Goal: Task Accomplishment & Management: Complete application form

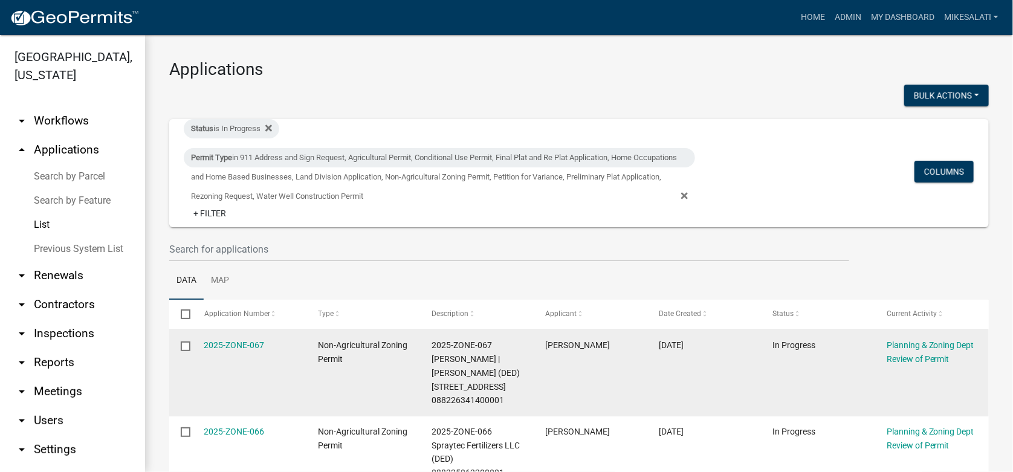
scroll to position [41, 0]
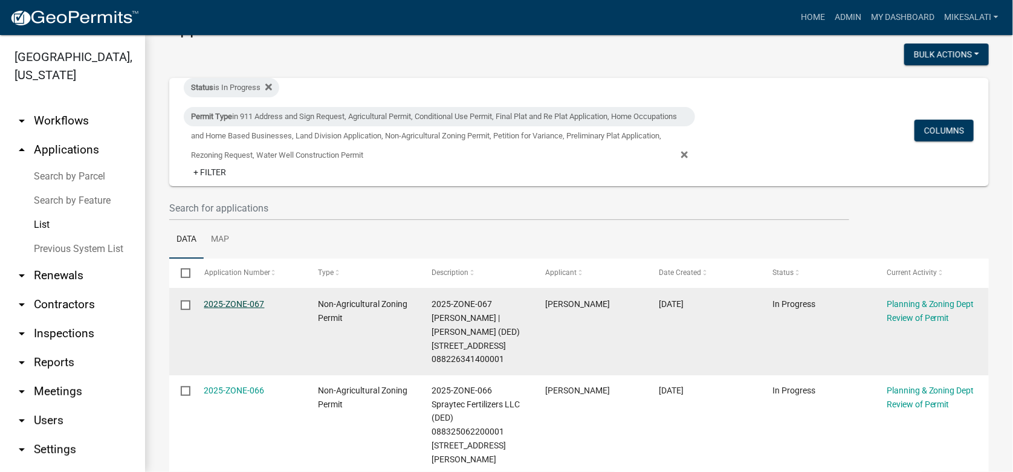
click at [224, 303] on link "2025-ZONE-067" at bounding box center [234, 304] width 60 height 10
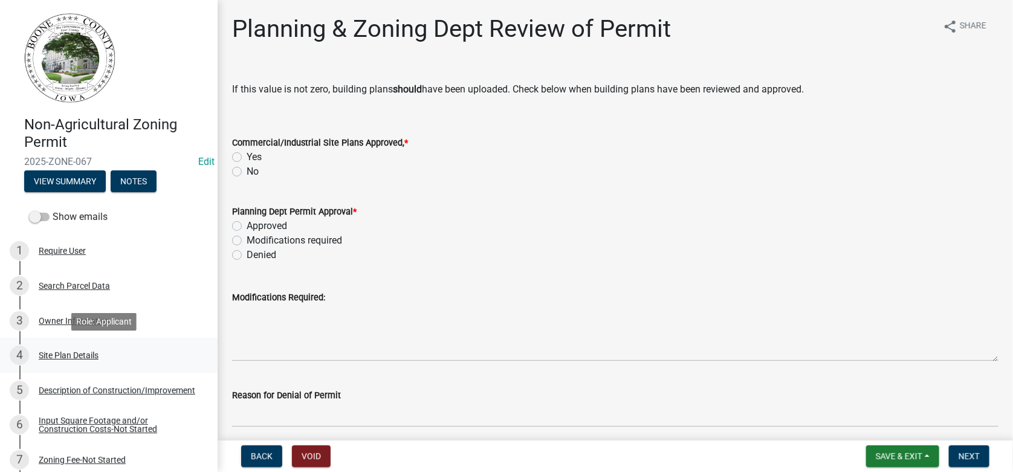
click at [97, 356] on div "Site Plan Details" at bounding box center [69, 355] width 60 height 8
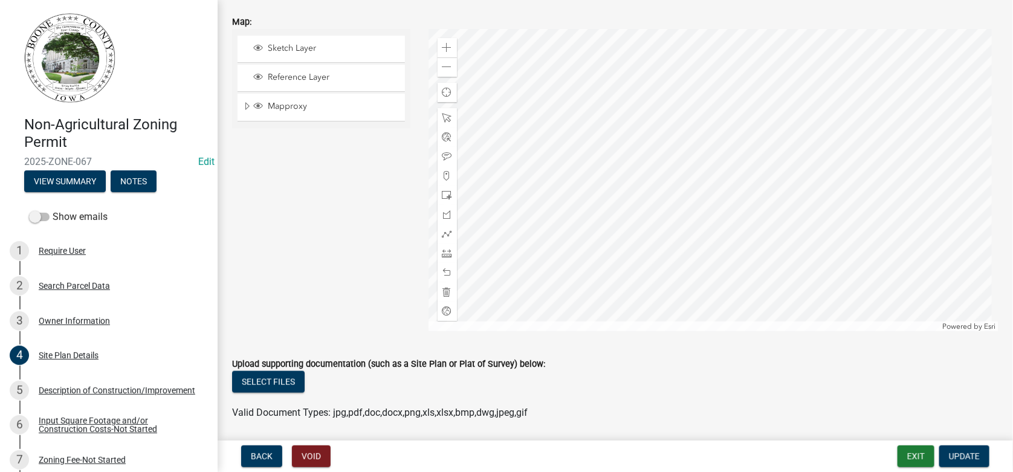
scroll to position [543, 0]
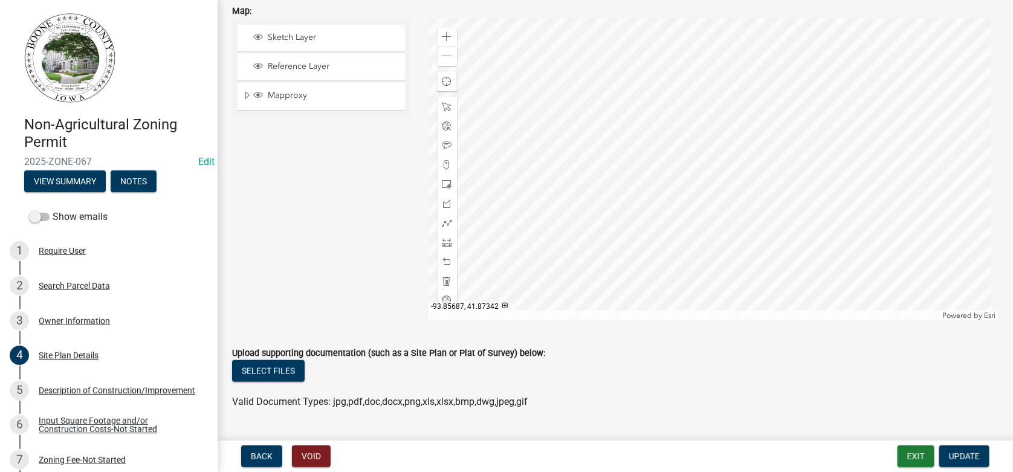
click at [691, 169] on div at bounding box center [713, 169] width 571 height 302
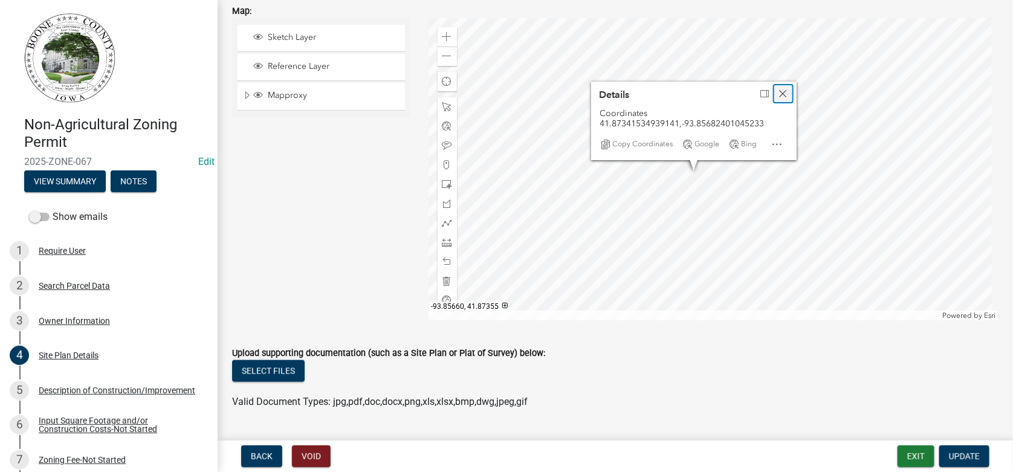
click at [782, 91] on span "Close" at bounding box center [783, 94] width 10 height 10
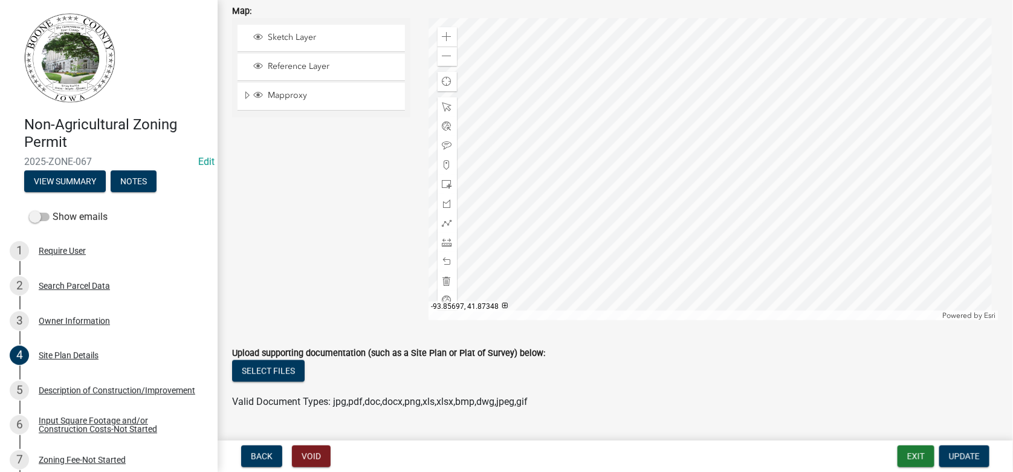
click at [650, 138] on div at bounding box center [713, 169] width 571 height 302
click at [662, 133] on div at bounding box center [713, 169] width 571 height 302
click at [752, 86] on div at bounding box center [713, 169] width 571 height 302
click at [738, 163] on div at bounding box center [713, 169] width 571 height 302
click at [660, 124] on div at bounding box center [713, 169] width 571 height 302
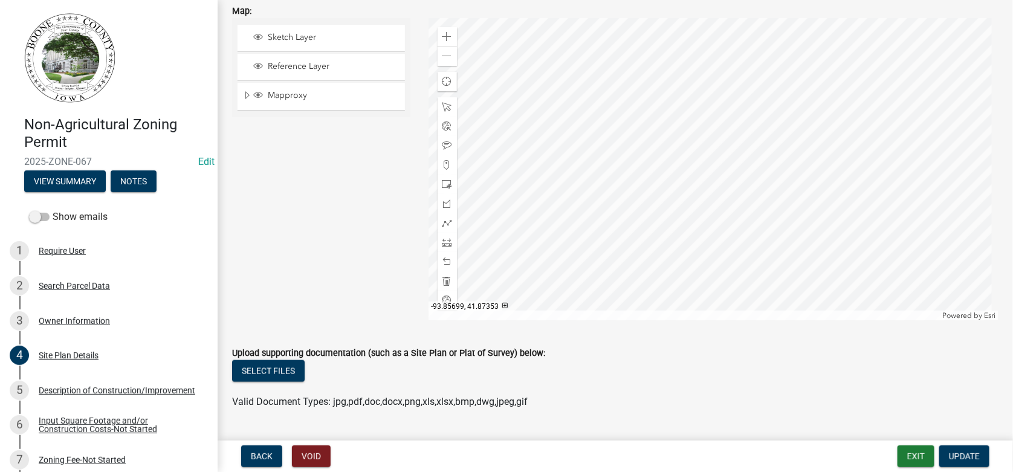
click at [643, 114] on div at bounding box center [713, 169] width 571 height 302
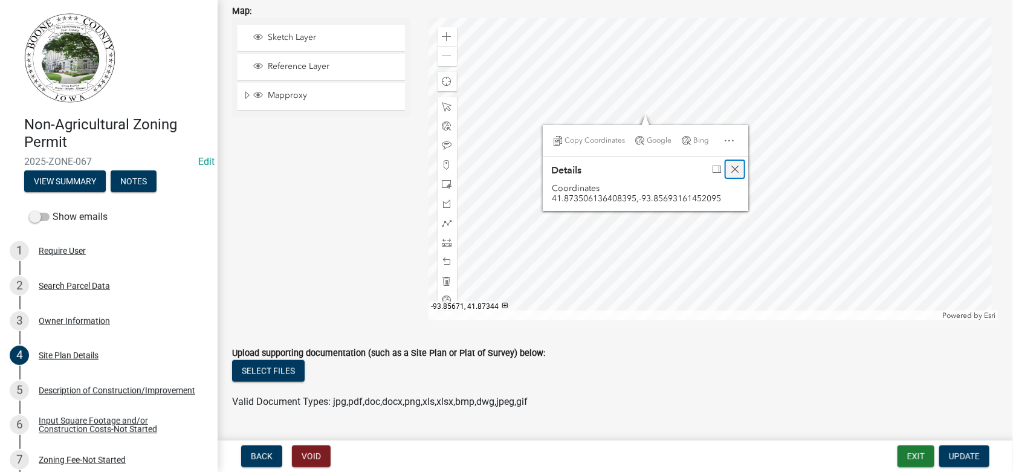
click at [737, 170] on span "Close" at bounding box center [735, 169] width 10 height 10
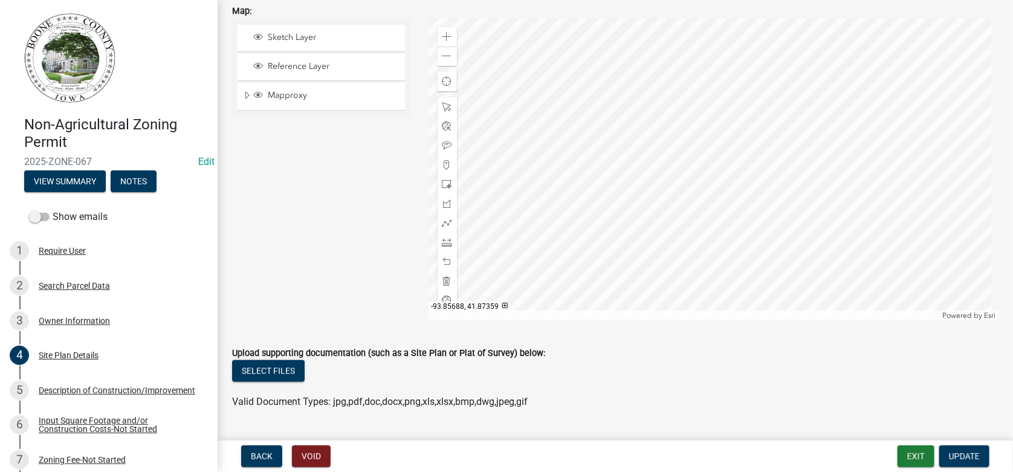
click at [688, 80] on div at bounding box center [713, 169] width 571 height 302
click at [671, 146] on div at bounding box center [713, 169] width 571 height 302
click at [804, 120] on div at bounding box center [713, 169] width 571 height 302
click at [678, 140] on div at bounding box center [713, 169] width 571 height 302
click at [656, 132] on div at bounding box center [713, 169] width 571 height 302
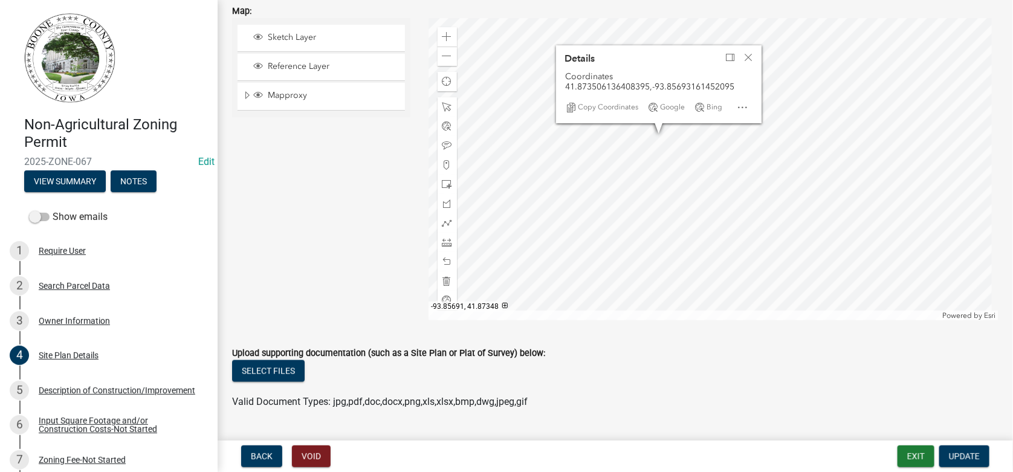
click at [674, 137] on div at bounding box center [713, 169] width 571 height 302
click at [747, 144] on div at bounding box center [713, 169] width 571 height 302
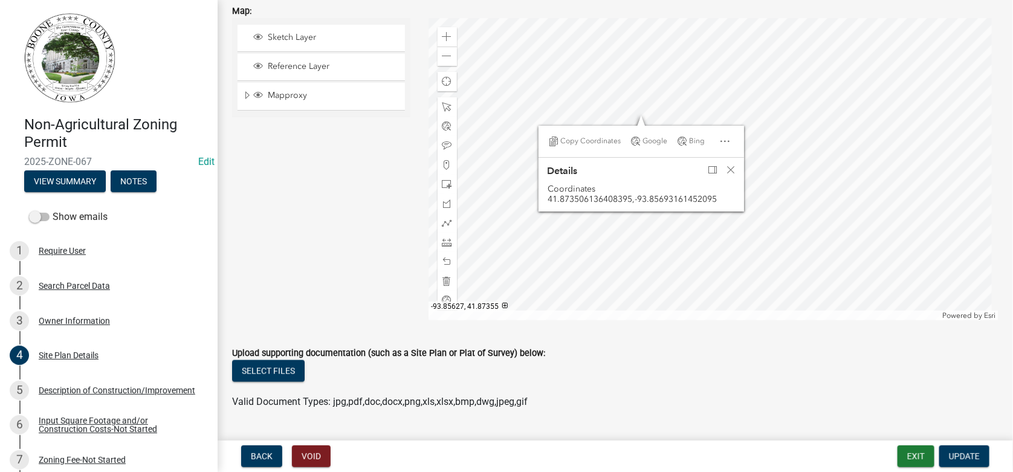
click at [908, 83] on div at bounding box center [713, 169] width 571 height 302
click at [727, 174] on div "Close" at bounding box center [731, 169] width 18 height 17
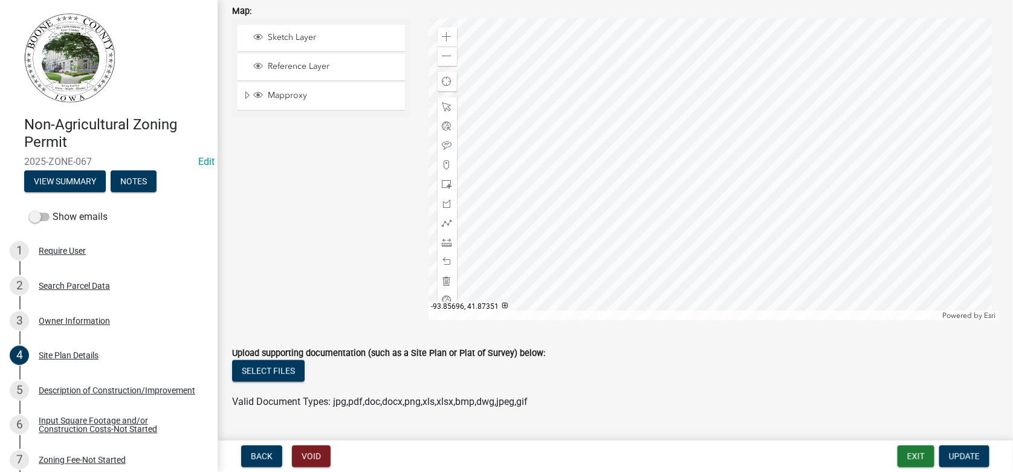
click at [636, 106] on div at bounding box center [713, 169] width 571 height 302
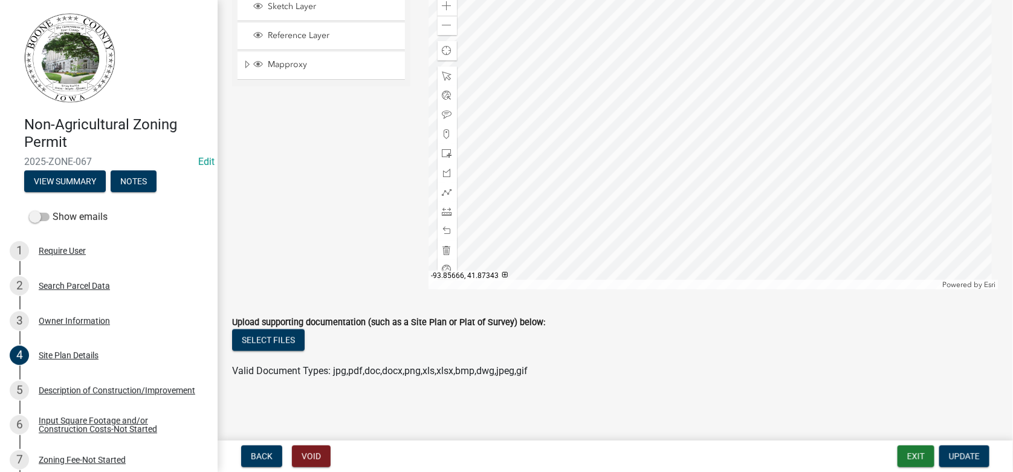
scroll to position [453, 0]
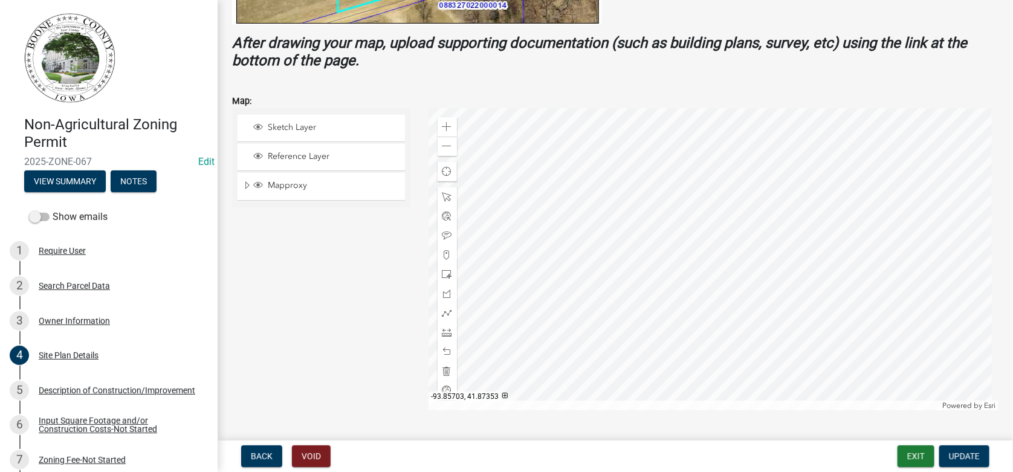
click at [609, 183] on div at bounding box center [713, 259] width 571 height 302
click at [438, 140] on div "Zoom out" at bounding box center [447, 146] width 19 height 19
click at [731, 277] on div at bounding box center [713, 259] width 571 height 302
click at [702, 308] on div at bounding box center [713, 259] width 571 height 302
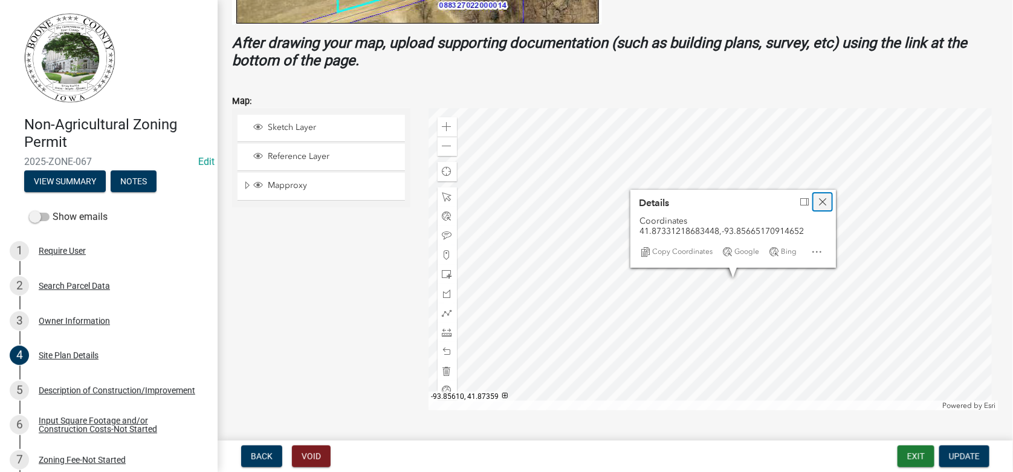
click at [820, 198] on span "Close" at bounding box center [823, 202] width 10 height 10
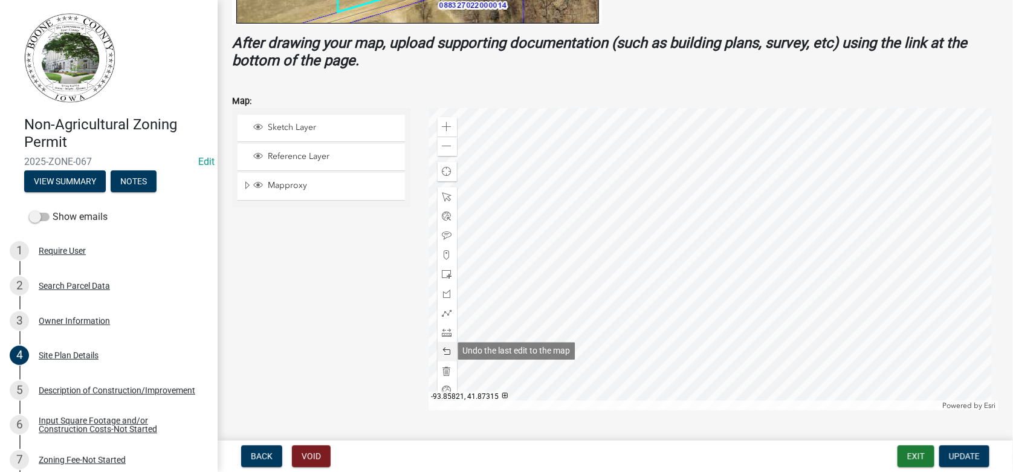
click at [445, 347] on span at bounding box center [447, 352] width 10 height 10
click at [703, 299] on div at bounding box center [713, 259] width 571 height 302
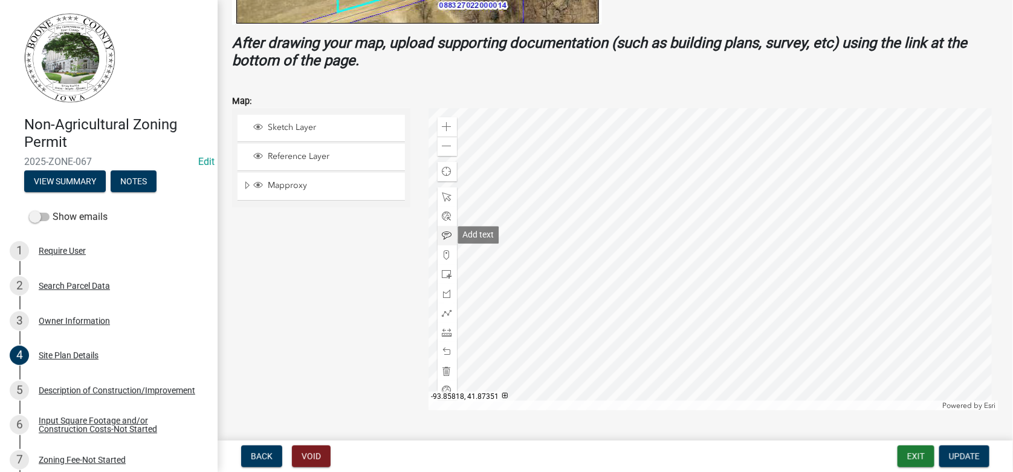
click at [443, 233] on span at bounding box center [447, 236] width 10 height 10
click at [700, 302] on div at bounding box center [713, 259] width 571 height 302
click at [728, 261] on div at bounding box center [713, 259] width 571 height 302
click at [679, 221] on div at bounding box center [713, 259] width 571 height 302
click at [704, 233] on div at bounding box center [713, 259] width 571 height 302
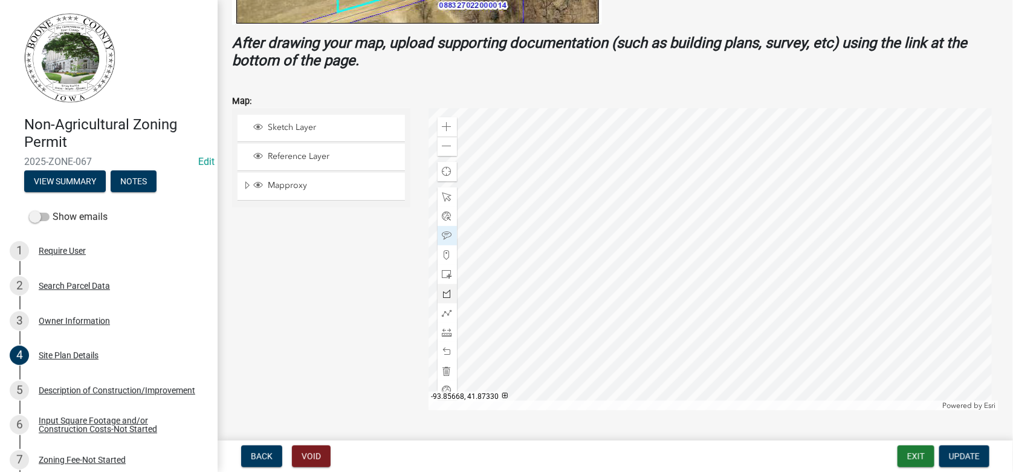
click at [726, 282] on div at bounding box center [713, 259] width 571 height 302
click at [445, 331] on span at bounding box center [447, 333] width 10 height 10
click at [632, 293] on div at bounding box center [713, 259] width 571 height 302
click at [443, 192] on span at bounding box center [447, 197] width 10 height 10
click at [446, 332] on span at bounding box center [447, 333] width 10 height 10
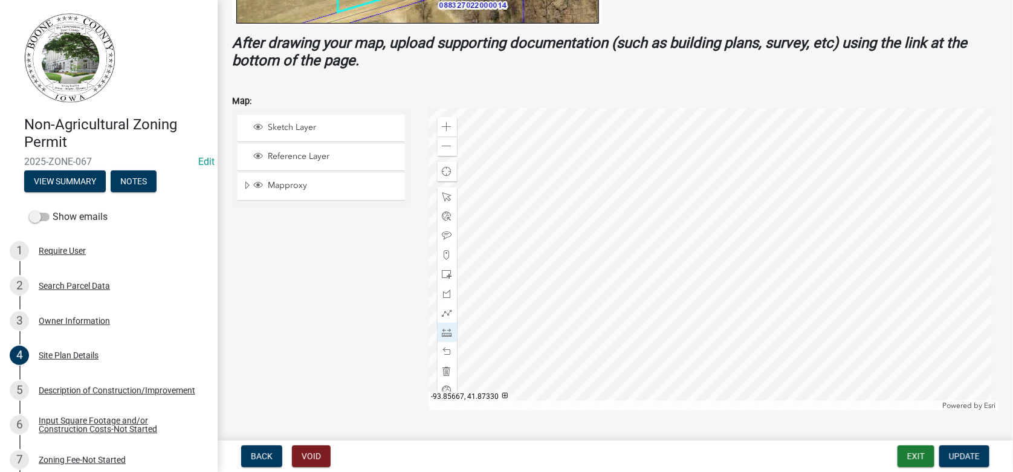
click at [729, 282] on div at bounding box center [713, 259] width 571 height 302
click at [786, 290] on div at bounding box center [713, 259] width 571 height 302
click at [975, 456] on span "Update" at bounding box center [964, 456] width 31 height 10
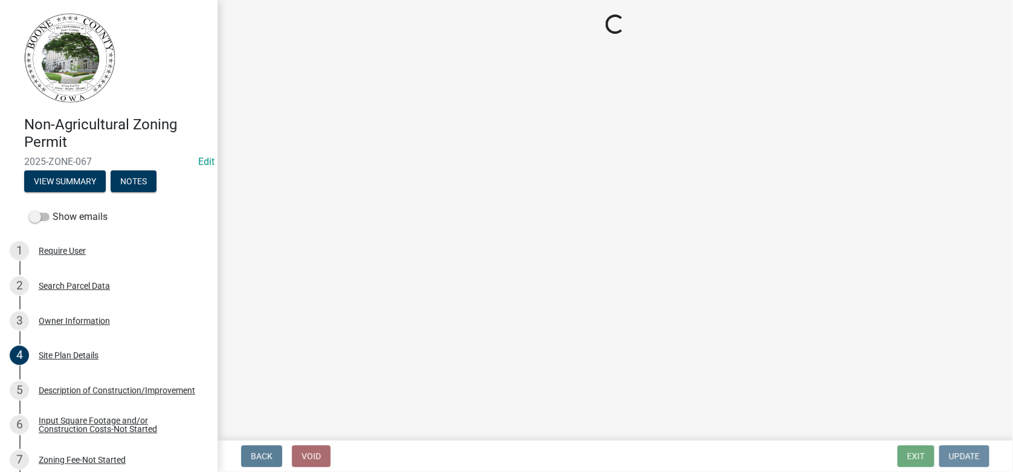
scroll to position [0, 0]
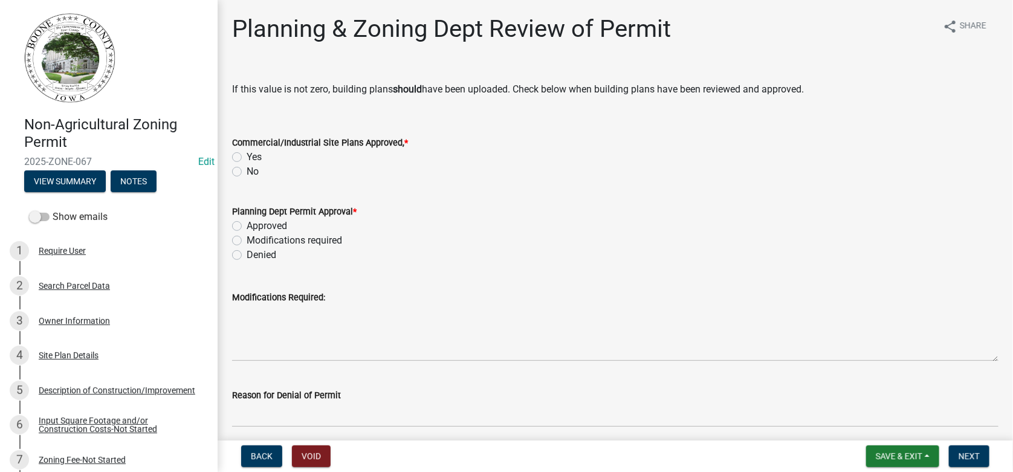
drag, startPoint x: 236, startPoint y: 172, endPoint x: 238, endPoint y: 179, distance: 7.5
click at [247, 172] on label "No" at bounding box center [253, 171] width 12 height 15
click at [247, 172] on input "No" at bounding box center [251, 168] width 8 height 8
radio input "true"
click at [247, 222] on label "Approved" at bounding box center [267, 226] width 40 height 15
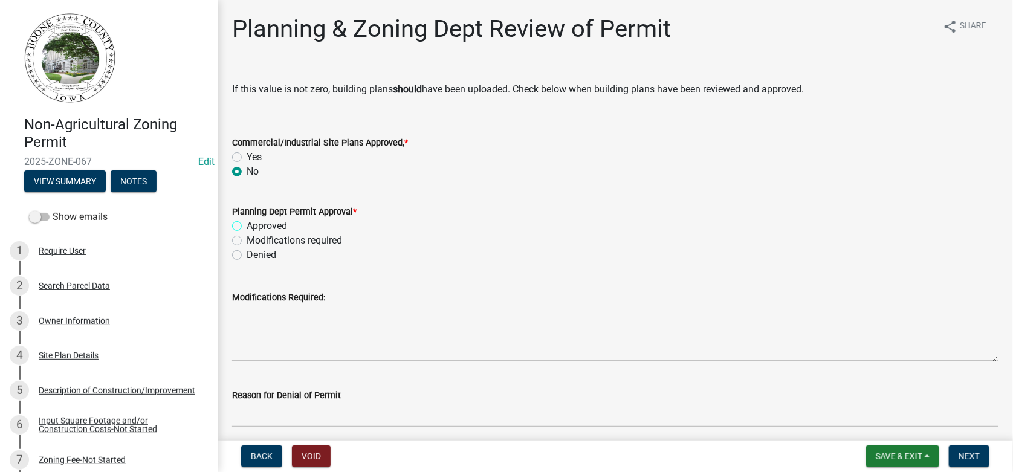
click at [247, 222] on input "Approved" at bounding box center [251, 223] width 8 height 8
radio input "true"
click at [906, 456] on span "Save & Exit" at bounding box center [899, 456] width 47 height 10
click at [973, 454] on span "Next" at bounding box center [969, 456] width 21 height 10
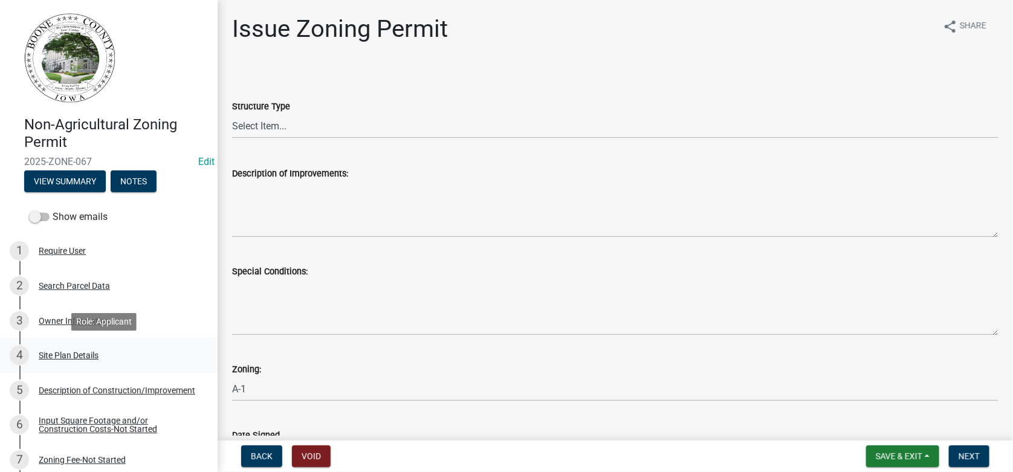
click at [68, 354] on div "Site Plan Details" at bounding box center [69, 355] width 60 height 8
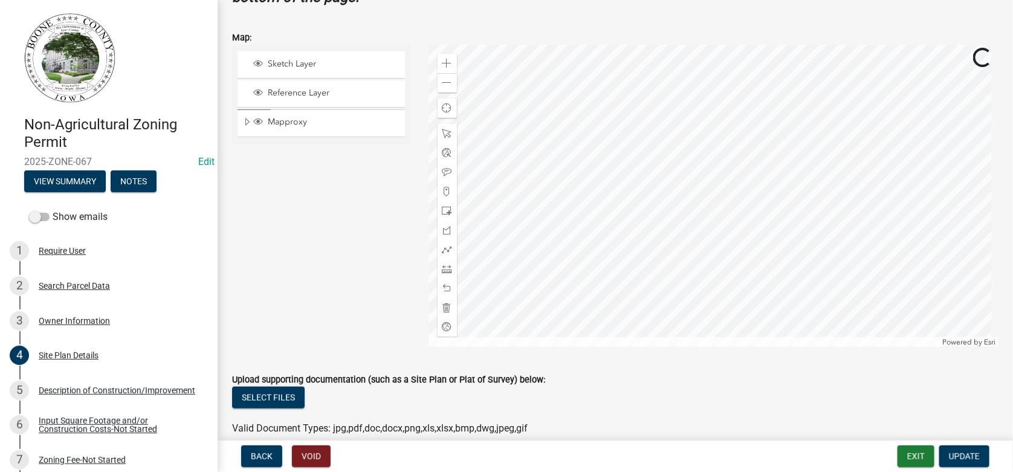
scroll to position [574, 0]
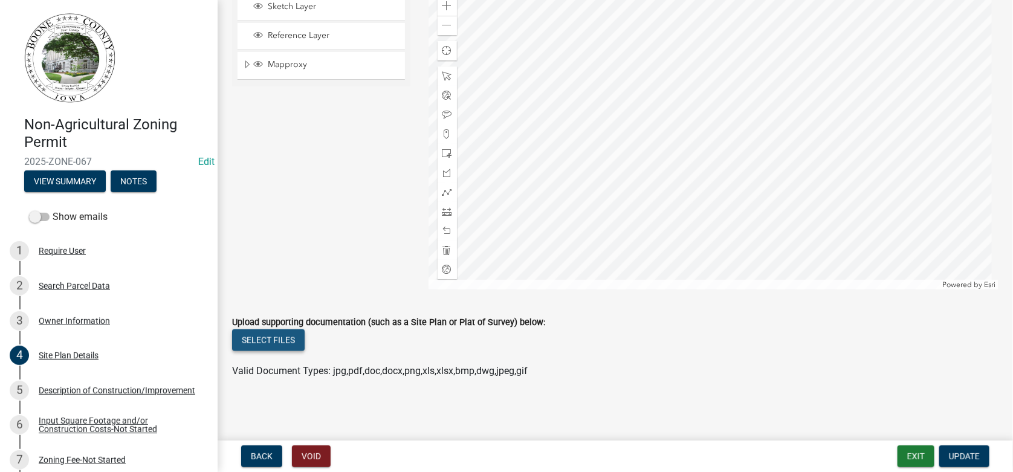
click at [251, 341] on button "Select files" at bounding box center [268, 340] width 73 height 22
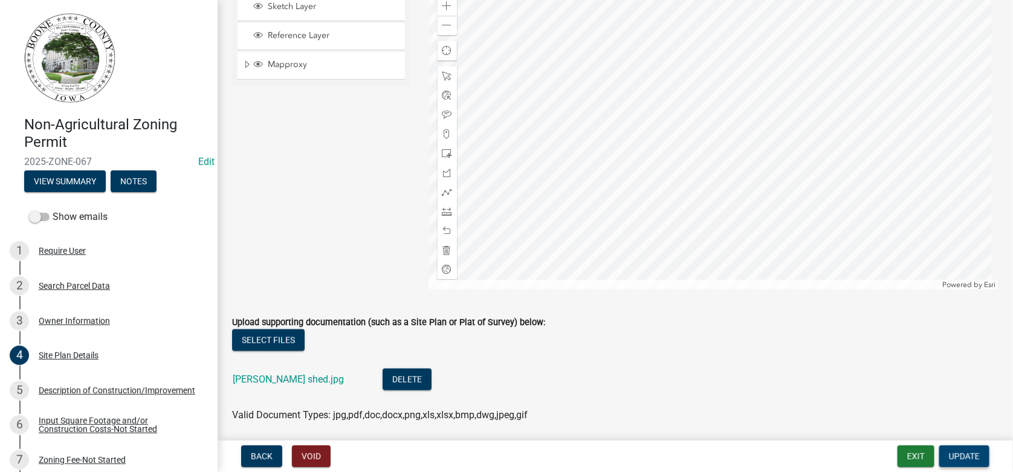
click at [966, 454] on span "Update" at bounding box center [964, 456] width 31 height 10
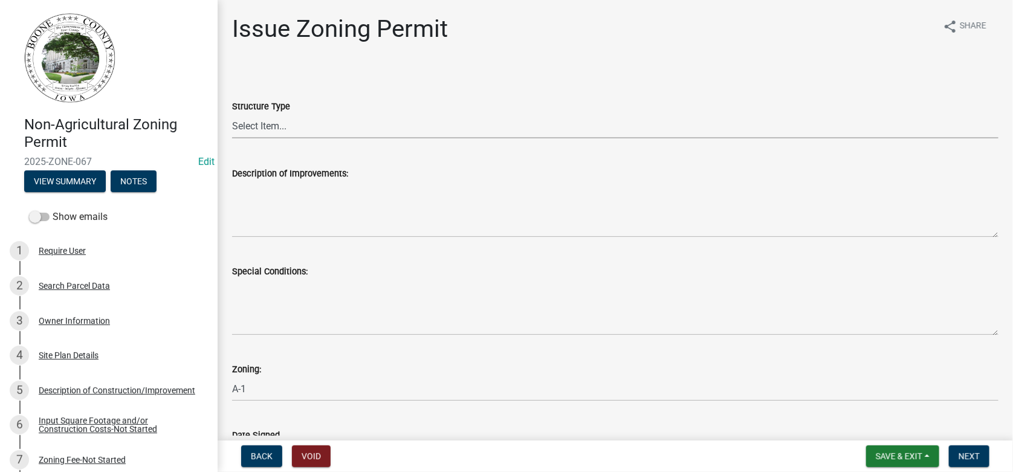
click at [257, 124] on select "Select Item... Principle Structure Accessory Structure Principle and Accessory …" at bounding box center [615, 126] width 766 height 25
click at [232, 114] on select "Select Item... Principle Structure Accessory Structure Principle and Accessory …" at bounding box center [615, 126] width 766 height 25
select select "b4fa5cc6-c485-45b8-8516-b90c7c2a06d2"
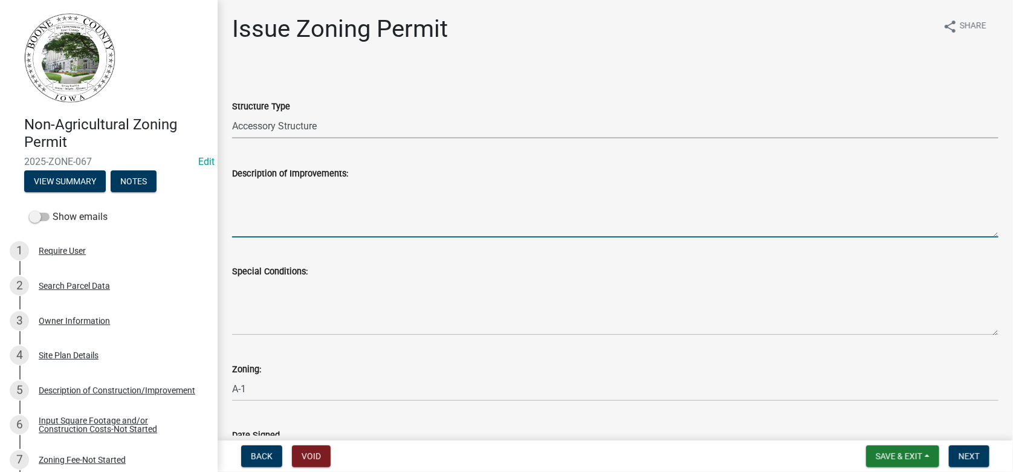
click at [295, 200] on textarea "Description of Improvements:" at bounding box center [615, 209] width 766 height 57
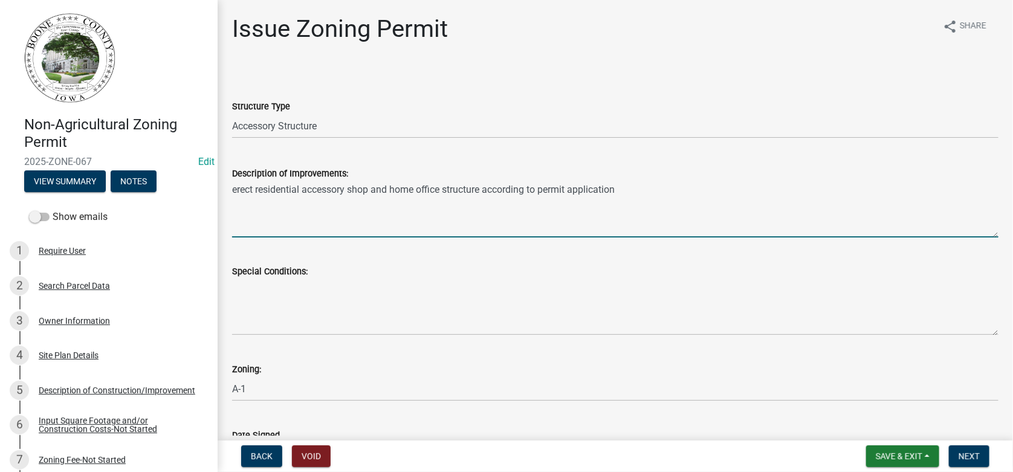
type textarea "erect residential accessory shop and home office structure according to permit …"
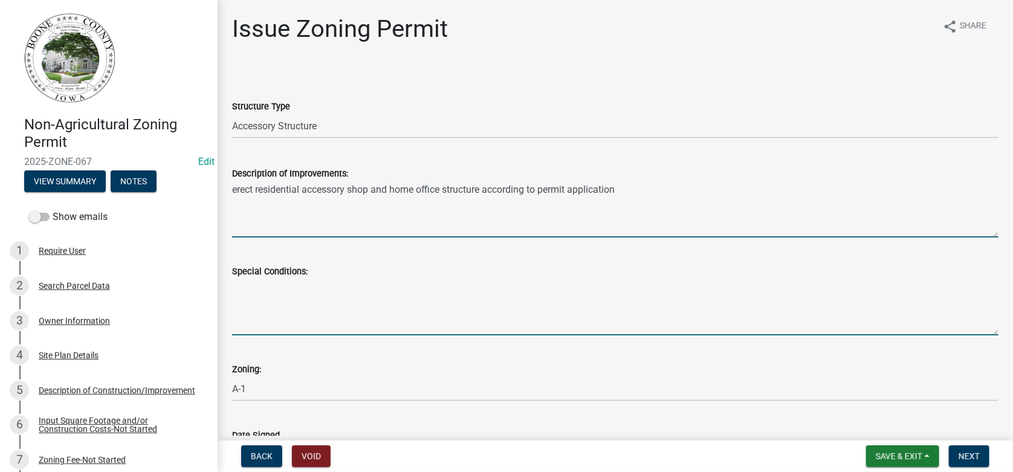
click at [273, 291] on textarea "Special Conditions:" at bounding box center [615, 307] width 766 height 57
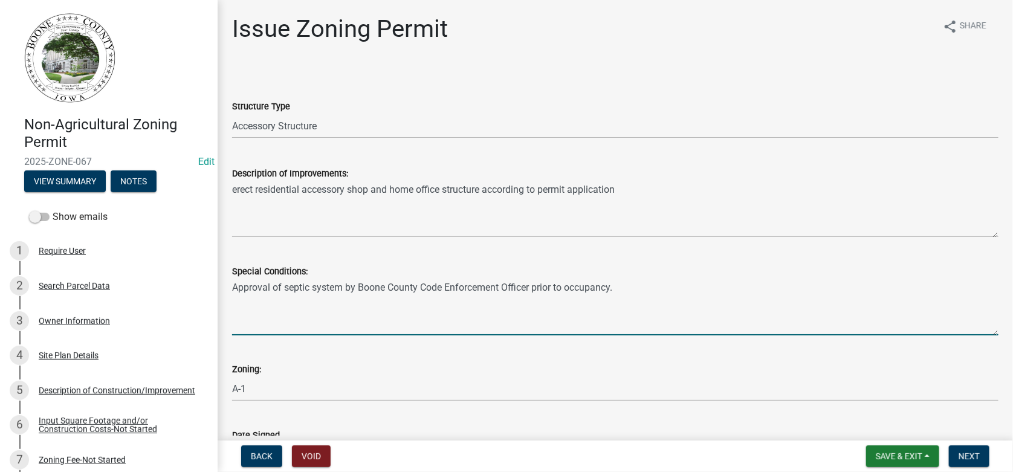
type textarea "Approval of septic system by Boone County Code Enforcement Officer prior to occ…"
click at [227, 308] on div "Special Conditions: Approval of septic system by Boone County Code Enforcement …" at bounding box center [615, 291] width 784 height 88
click at [252, 311] on textarea "Approval of septic system by Boone County Code Enforcement Officer prior to occ…" at bounding box center [615, 307] width 766 height 57
click at [630, 289] on textarea "Approval of septic system by Boone County Code Enforcement Officer prior to occ…" at bounding box center [615, 307] width 766 height 57
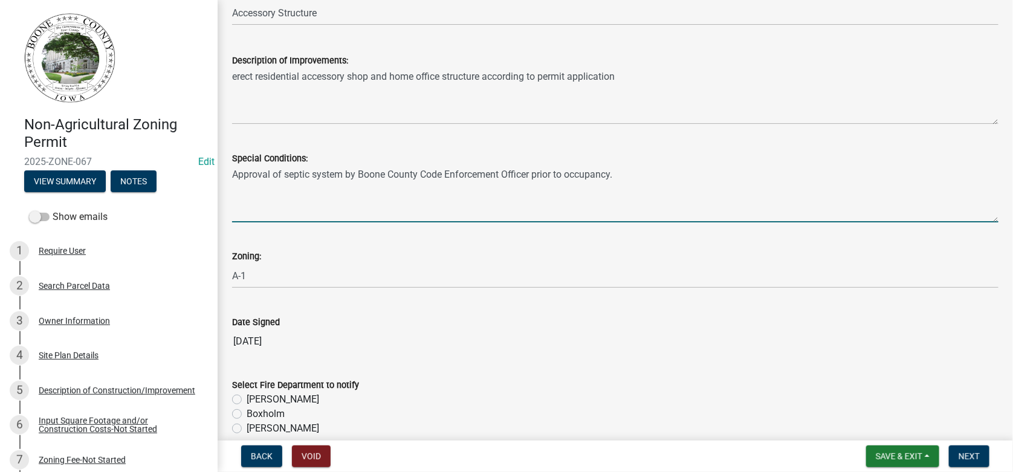
scroll to position [60, 0]
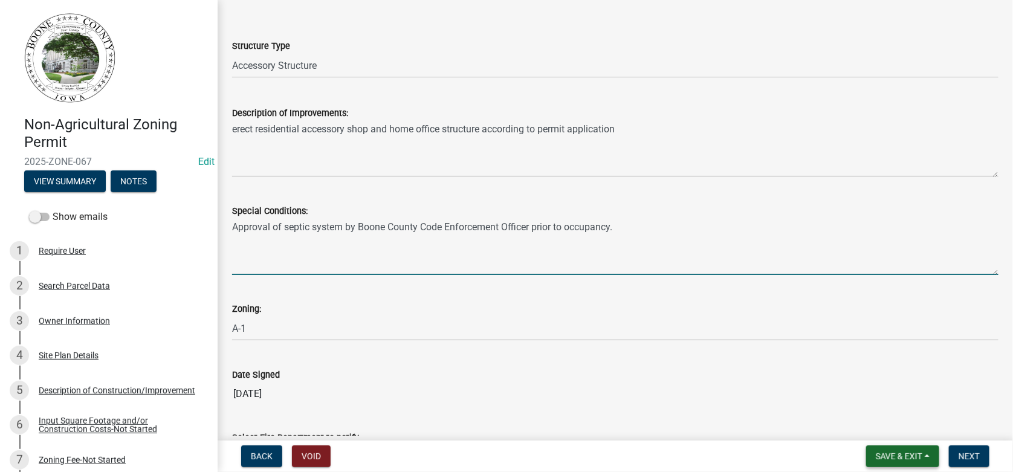
click at [905, 453] on span "Save & Exit" at bounding box center [899, 456] width 47 height 10
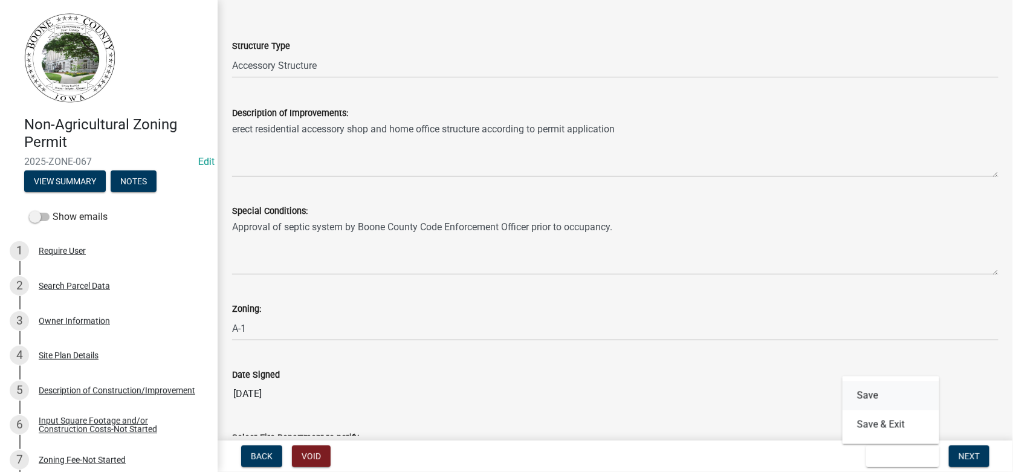
click at [874, 391] on button "Save" at bounding box center [890, 395] width 97 height 29
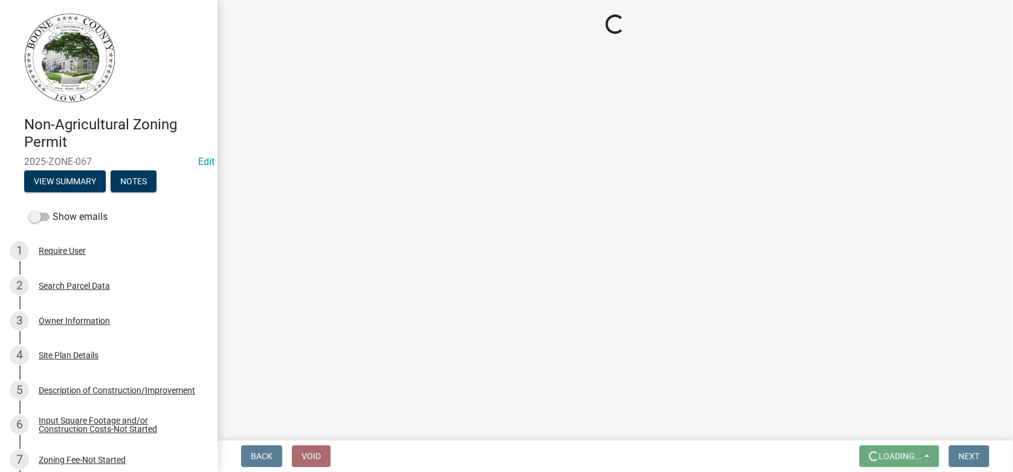
scroll to position [0, 0]
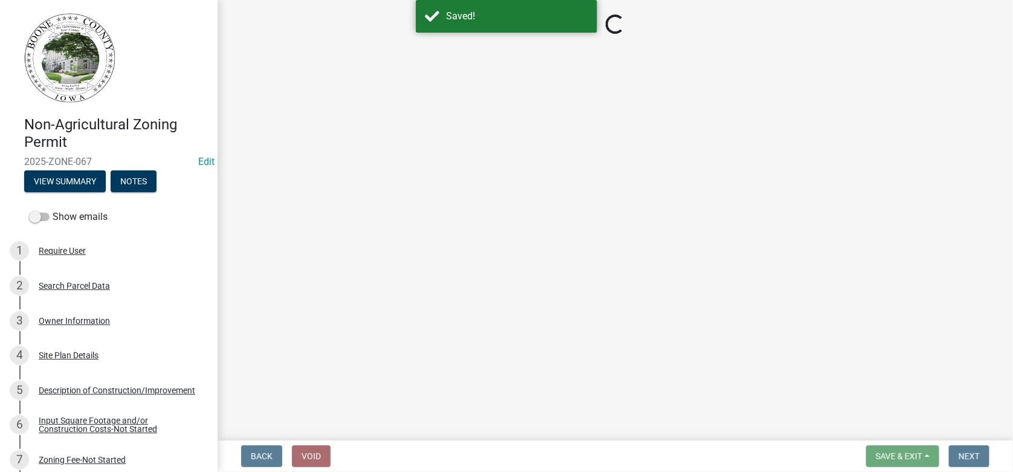
select select "b4fa5cc6-c485-45b8-8516-b90c7c2a06d2"
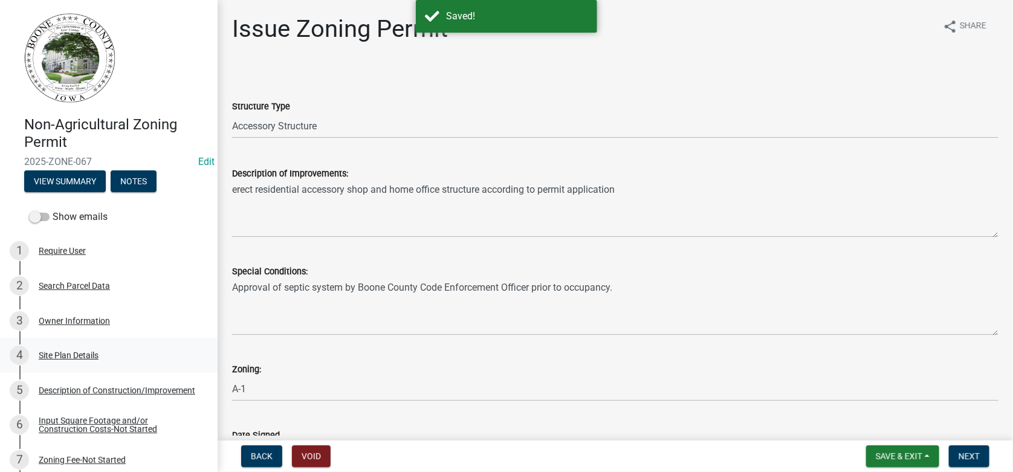
click at [57, 361] on div "4 Site Plan Details" at bounding box center [104, 355] width 189 height 19
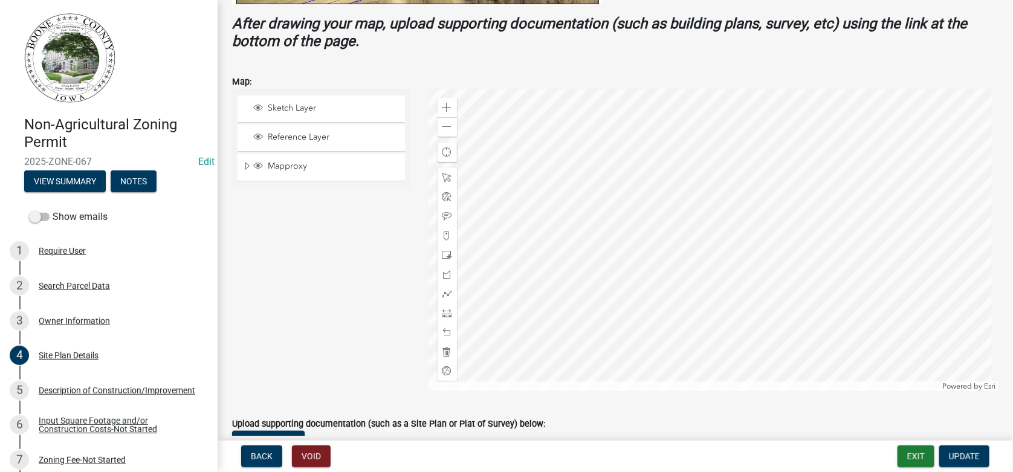
scroll to position [543, 0]
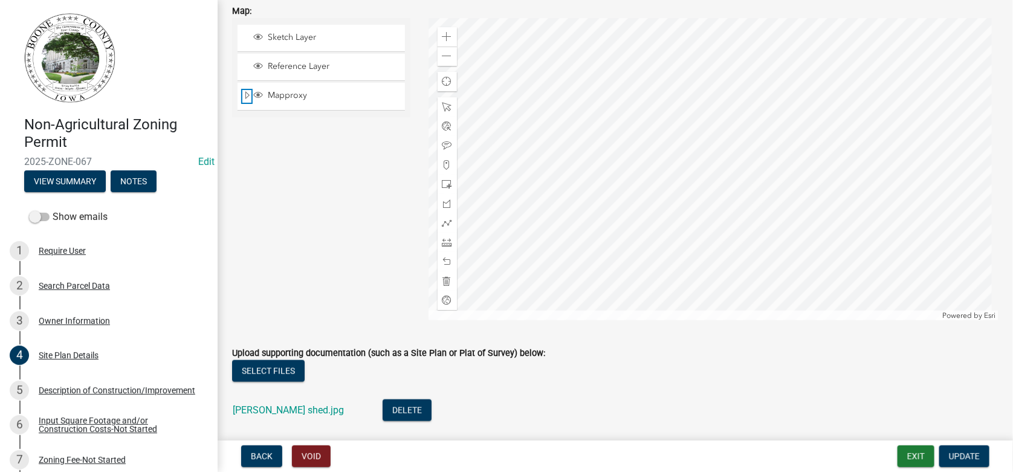
click at [248, 95] on span "Expand" at bounding box center [247, 95] width 10 height 11
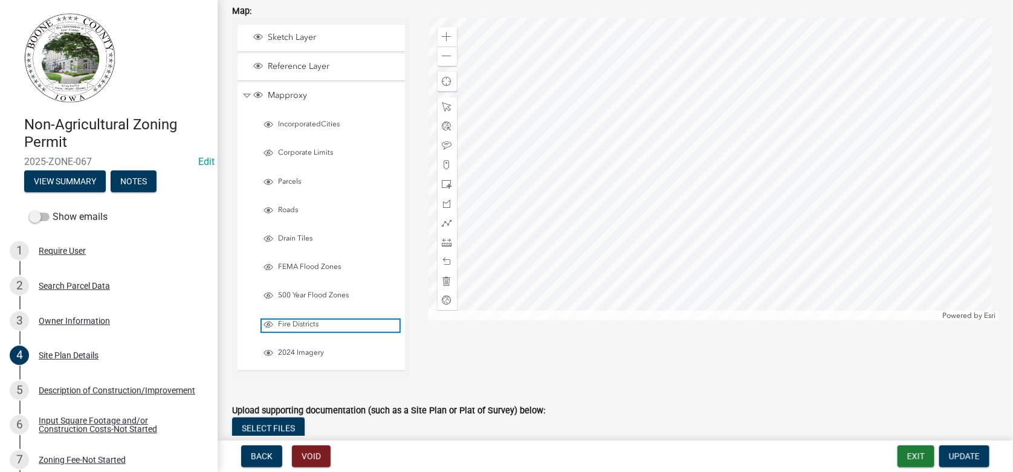
click at [293, 320] on span "Fire Districts" at bounding box center [337, 325] width 124 height 10
click at [966, 457] on span "Update" at bounding box center [964, 456] width 31 height 10
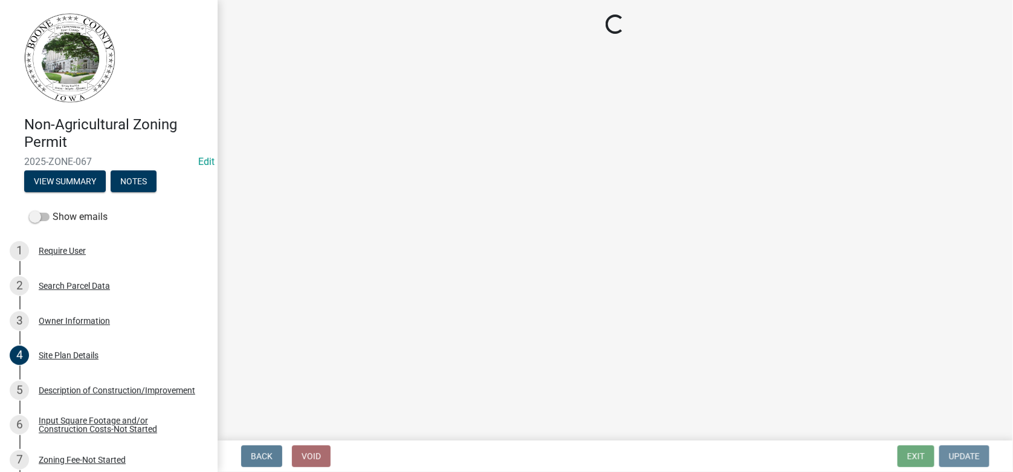
scroll to position [0, 0]
select select "b4fa5cc6-c485-45b8-8516-b90c7c2a06d2"
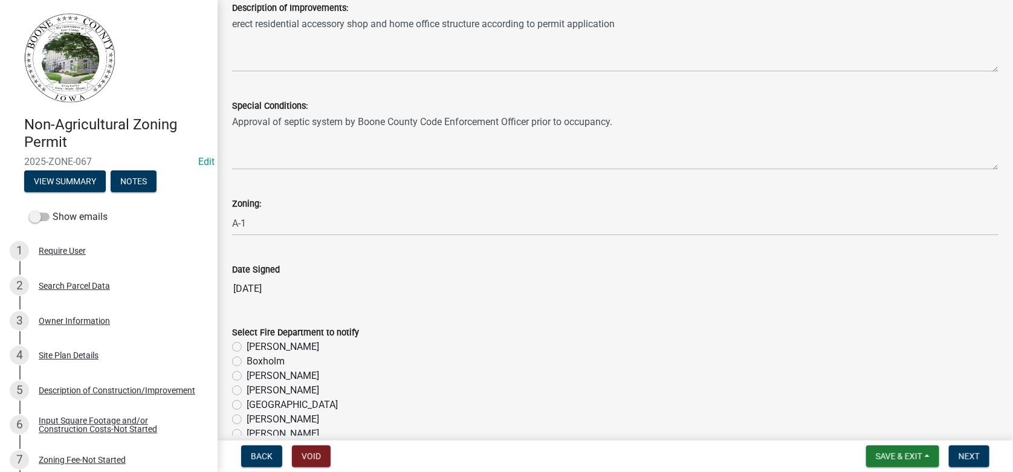
scroll to position [330, 0]
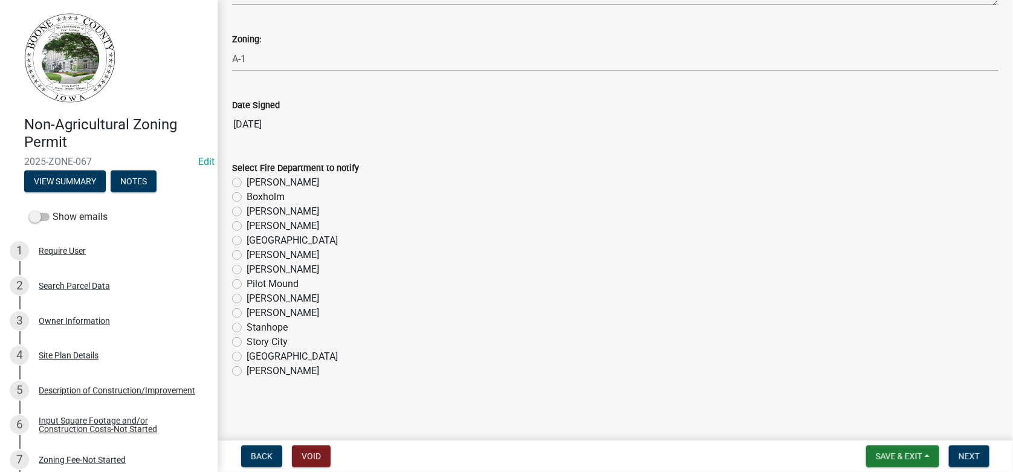
drag, startPoint x: 237, startPoint y: 240, endPoint x: 272, endPoint y: 267, distance: 44.0
click at [247, 244] on label "[GEOGRAPHIC_DATA]" at bounding box center [292, 240] width 91 height 15
click at [247, 241] on input "[GEOGRAPHIC_DATA]" at bounding box center [251, 237] width 8 height 8
radio input "true"
click at [969, 456] on span "Next" at bounding box center [969, 456] width 21 height 10
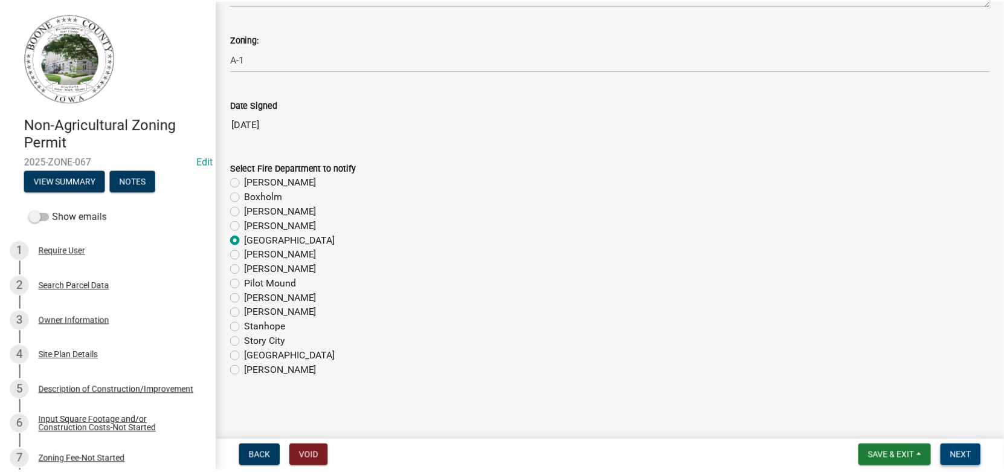
scroll to position [0, 0]
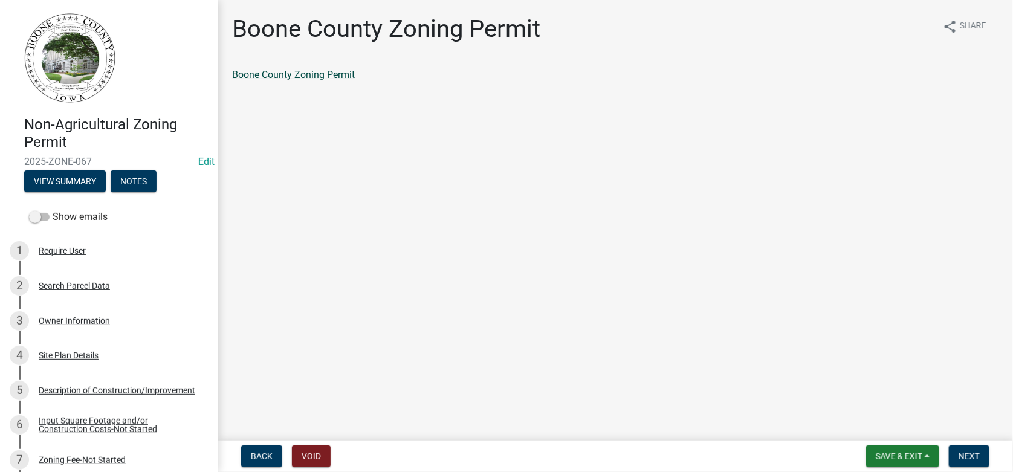
click at [280, 70] on link "Boone County Zoning Permit" at bounding box center [293, 74] width 123 height 11
click at [974, 454] on span "Next" at bounding box center [969, 456] width 21 height 10
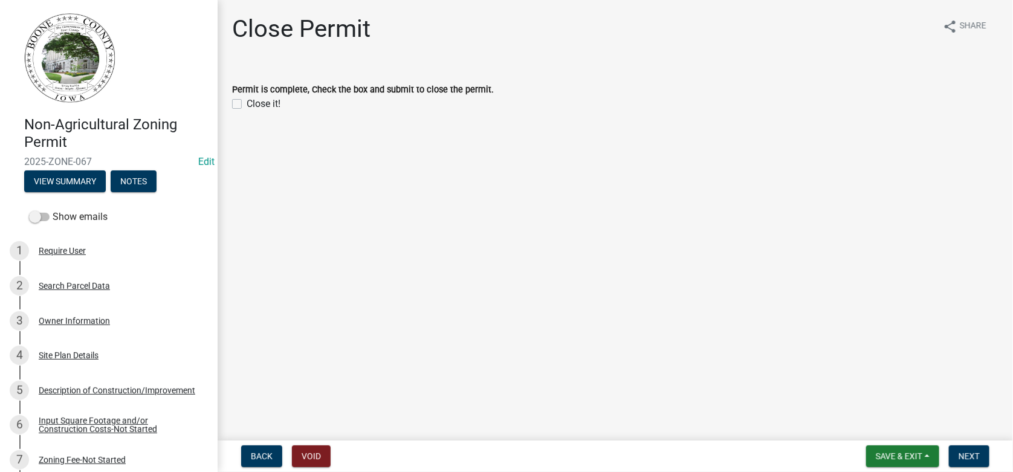
click at [247, 102] on label "Close it!" at bounding box center [264, 104] width 34 height 15
click at [247, 102] on input "Close it!" at bounding box center [251, 101] width 8 height 8
checkbox input "true"
click at [966, 455] on span "Next" at bounding box center [969, 456] width 21 height 10
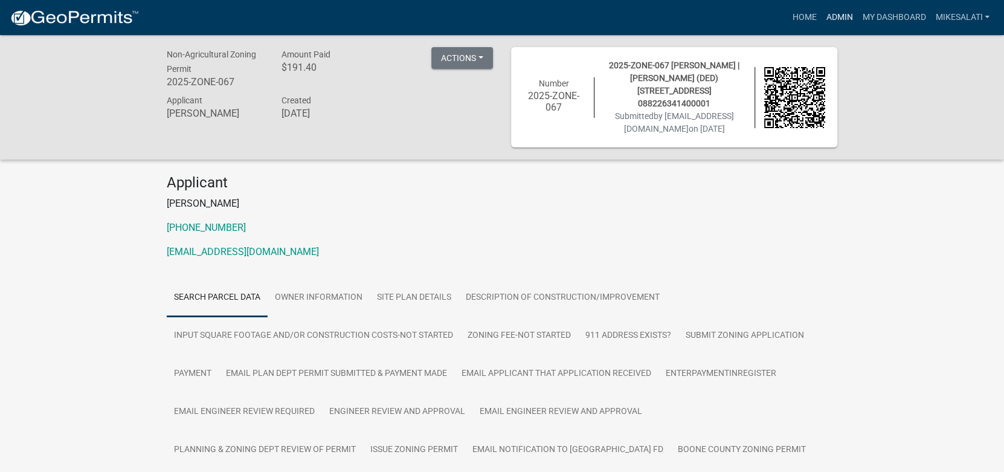
click at [836, 15] on link "Admin" at bounding box center [839, 17] width 36 height 23
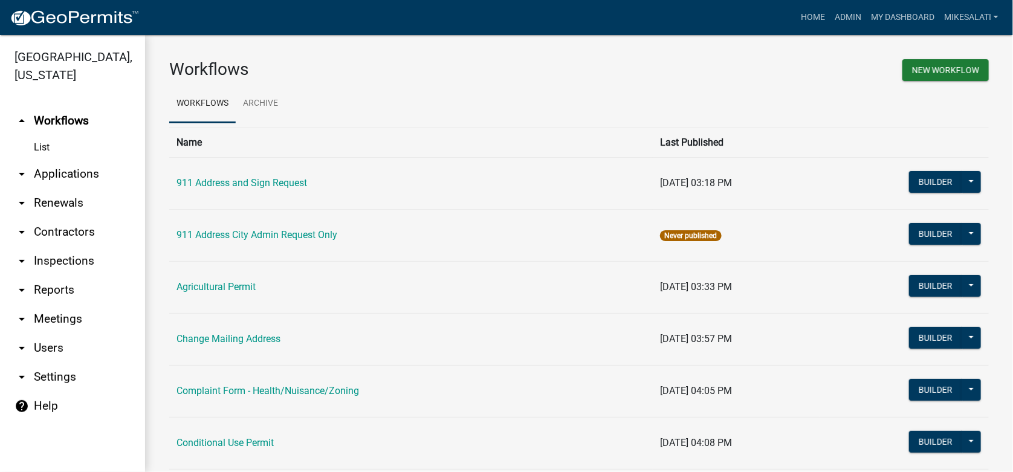
click at [52, 160] on link "arrow_drop_down Applications" at bounding box center [72, 174] width 145 height 29
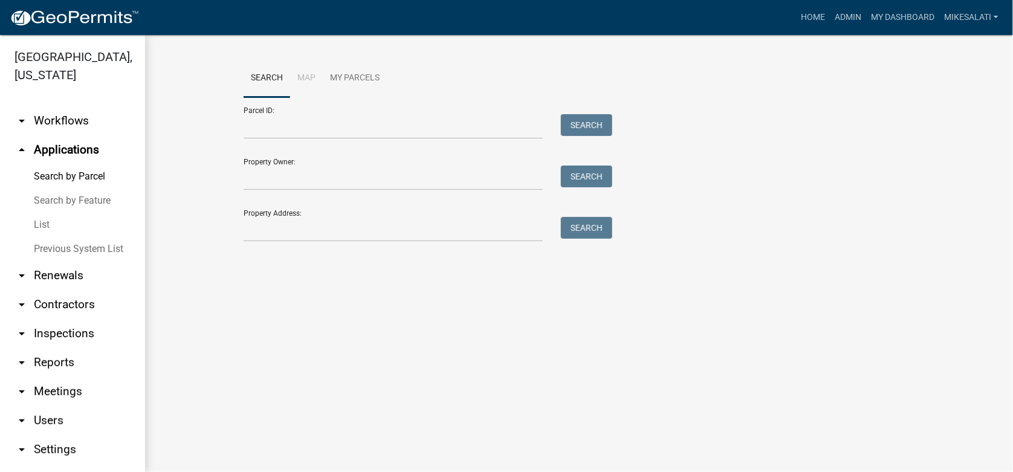
click at [51, 213] on link "List" at bounding box center [72, 225] width 145 height 24
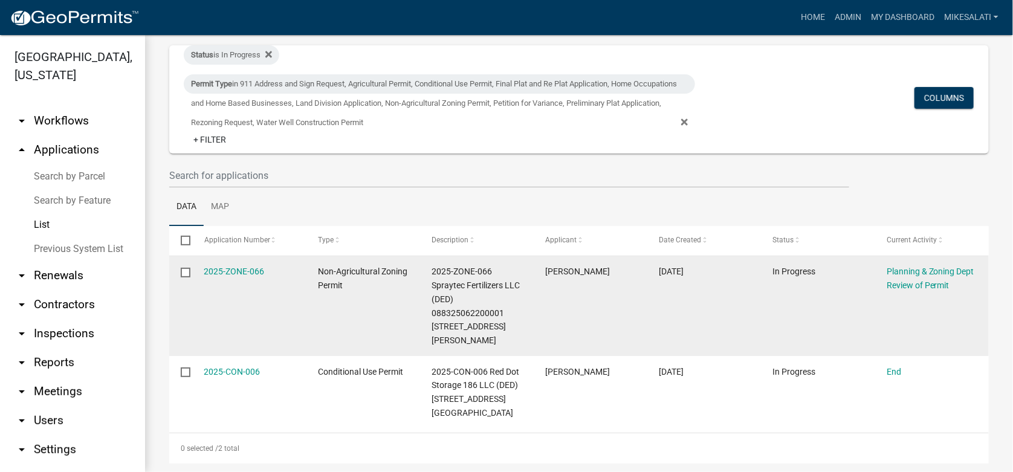
scroll to position [75, 0]
click at [231, 266] on link "2025-ZONE-066" at bounding box center [234, 270] width 60 height 10
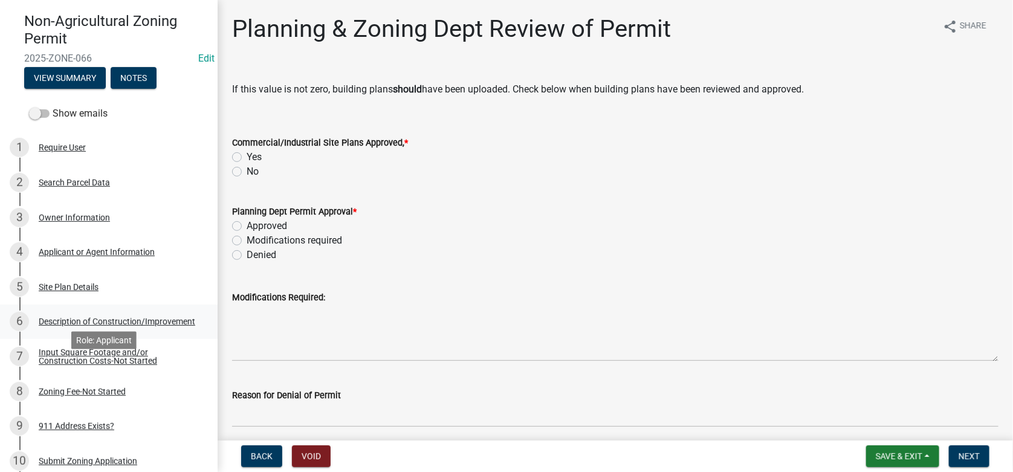
scroll to position [120, 0]
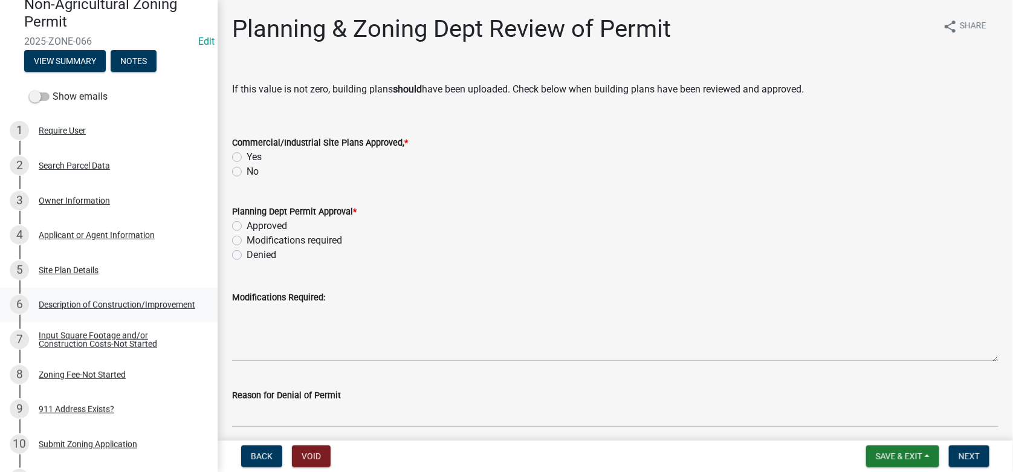
click at [70, 303] on div "Description of Construction/Improvement" at bounding box center [117, 304] width 157 height 8
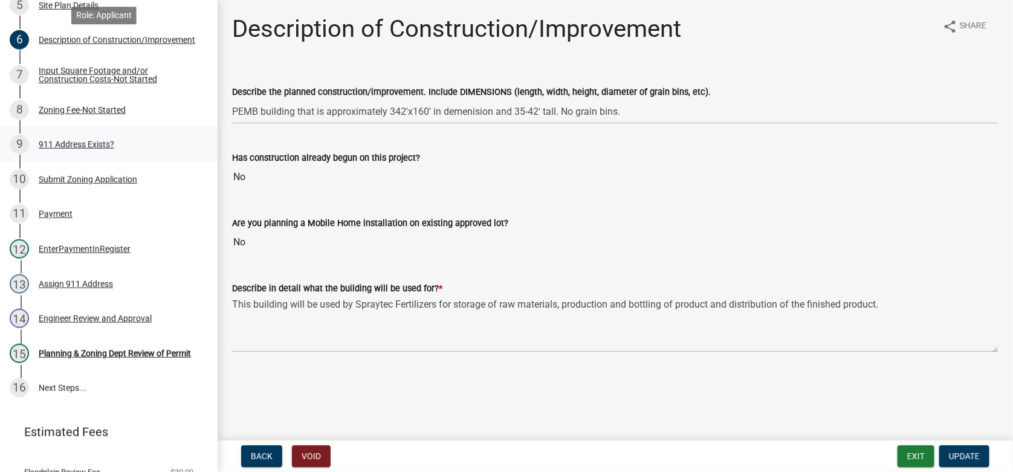
scroll to position [483, 0]
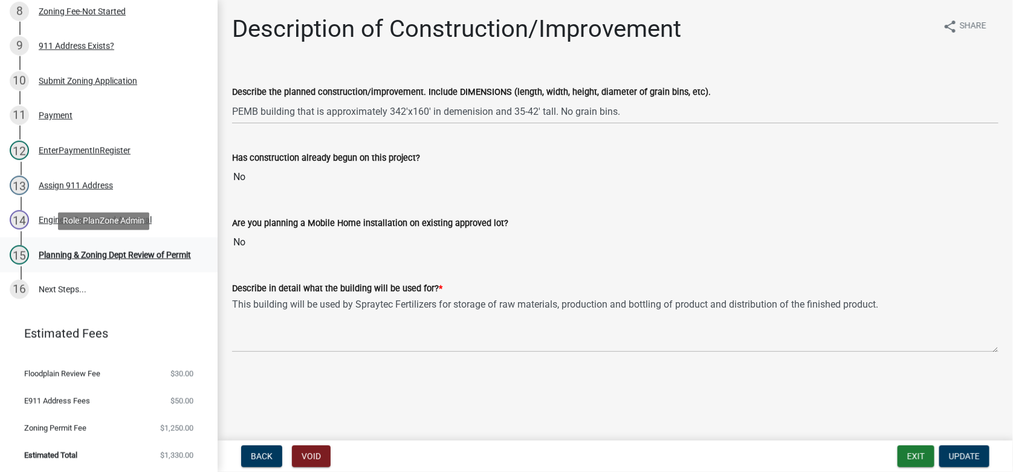
click at [82, 251] on div "Planning & Zoning Dept Review of Permit" at bounding box center [115, 255] width 152 height 8
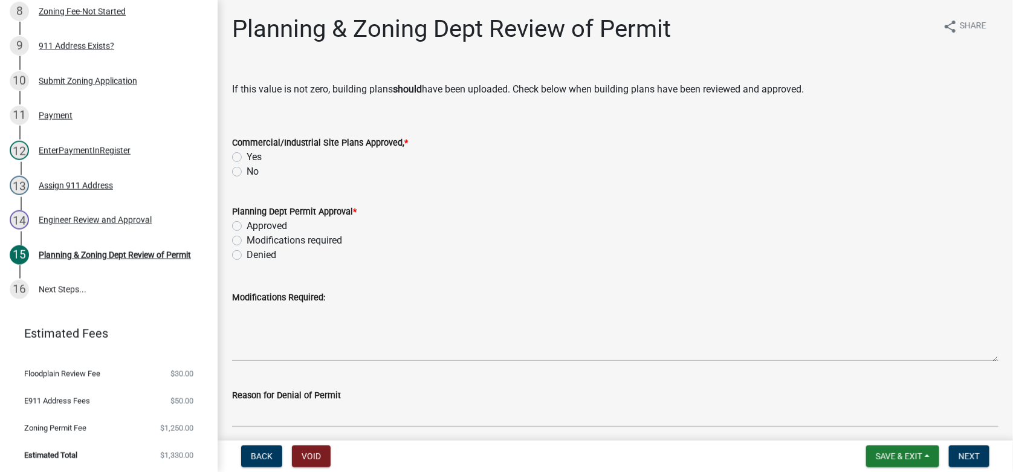
click at [247, 157] on label "Yes" at bounding box center [254, 157] width 15 height 15
click at [247, 157] on input "Yes" at bounding box center [251, 154] width 8 height 8
radio input "true"
click at [247, 225] on label "Approved" at bounding box center [267, 226] width 40 height 15
click at [247, 225] on input "Approved" at bounding box center [251, 223] width 8 height 8
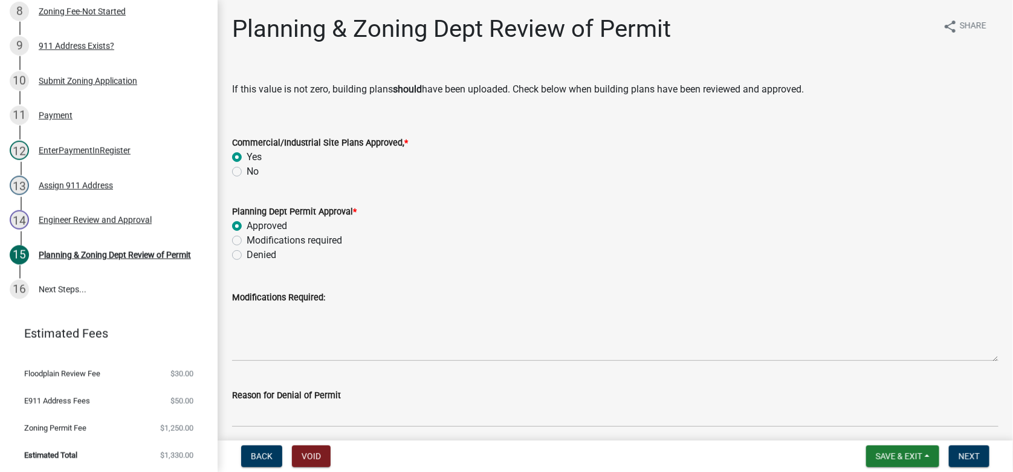
radio input "true"
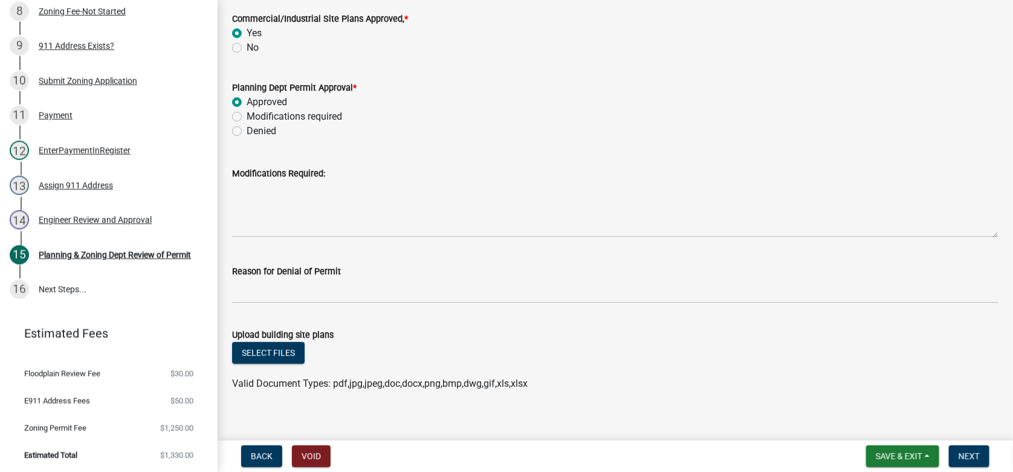
scroll to position [137, 0]
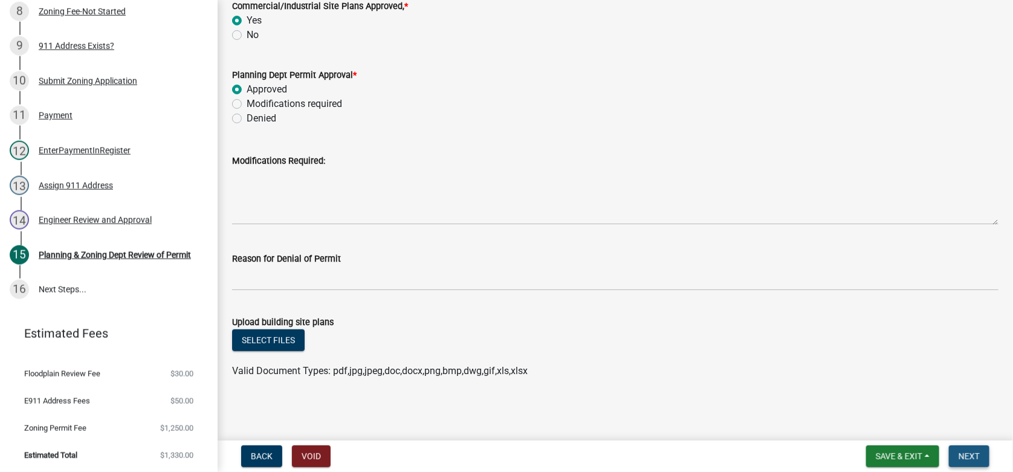
click at [957, 454] on button "Next" at bounding box center [969, 456] width 40 height 22
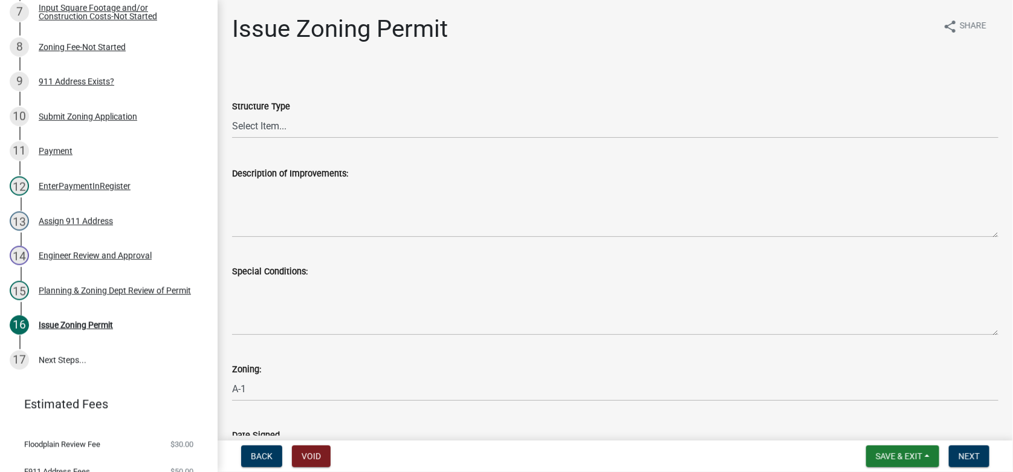
scroll to position [398, 0]
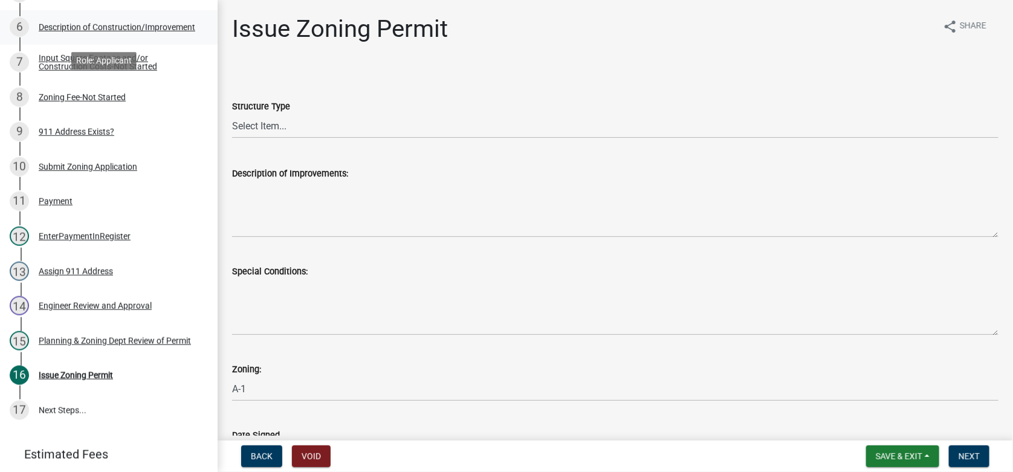
click at [94, 27] on div "Description of Construction/Improvement" at bounding box center [117, 27] width 157 height 8
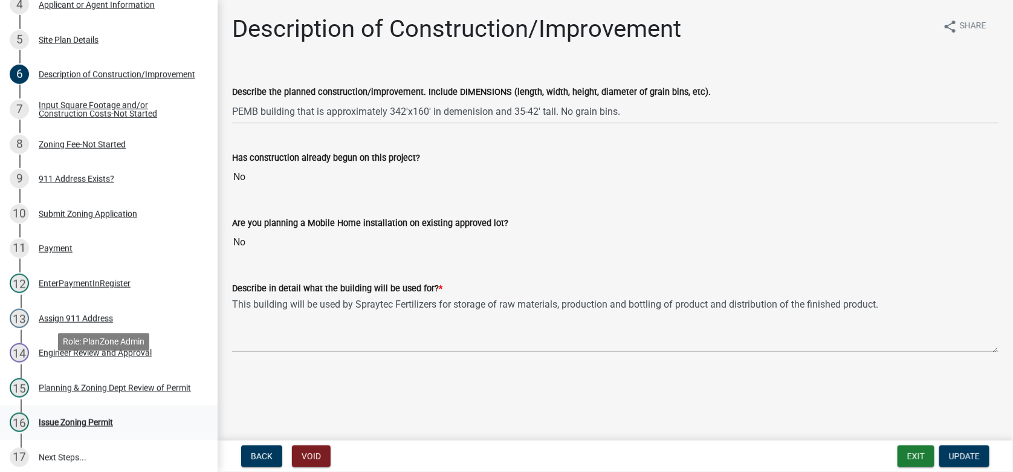
click at [99, 378] on ul "1 Require User 2 Search Parcel Data 3 Owner Information 4 Applicant or Agent In…" at bounding box center [109, 179] width 218 height 601
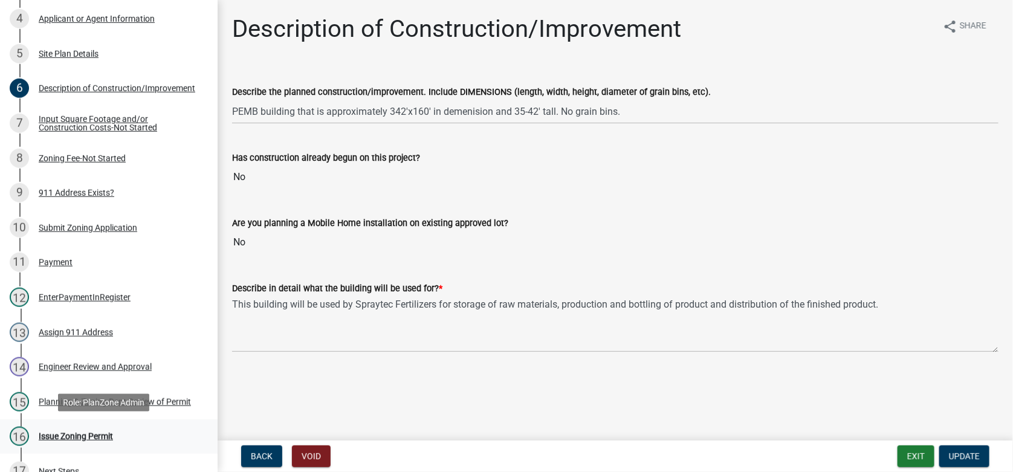
click at [51, 432] on div "Issue Zoning Permit" at bounding box center [76, 436] width 74 height 8
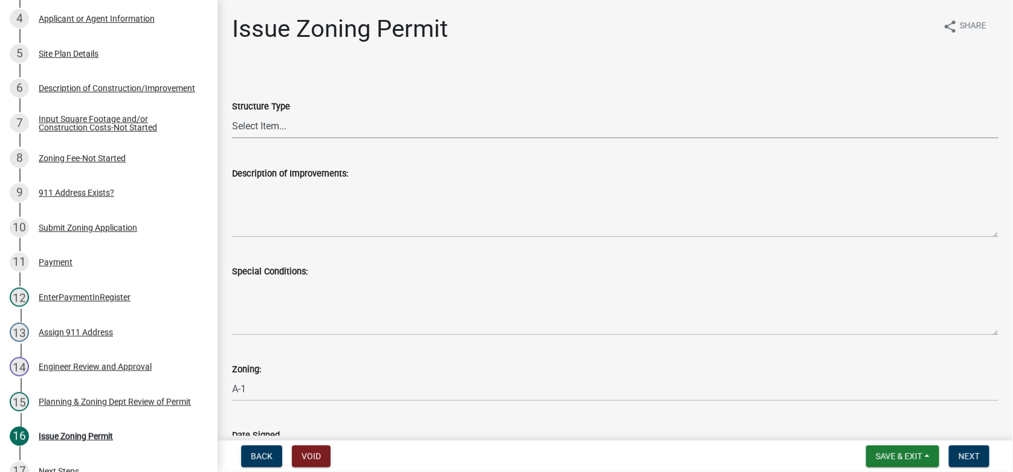
click at [264, 126] on select "Select Item... Principle Structure Accessory Structure Principle and Accessory …" at bounding box center [615, 126] width 766 height 25
click at [232, 114] on select "Select Item... Principle Structure Accessory Structure Principle and Accessory …" at bounding box center [615, 126] width 766 height 25
select select "7cfeee7c-c4b6-409b-9625-0a76c32315b4"
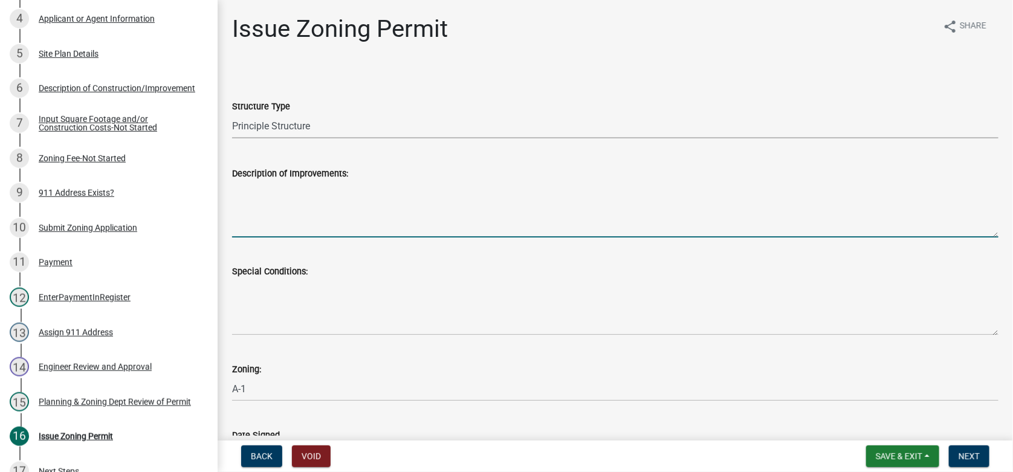
click at [270, 197] on textarea "Description of Improvements:" at bounding box center [615, 209] width 766 height 57
type textarea "Erect Spraytek warehouose and office facility according to permit application."
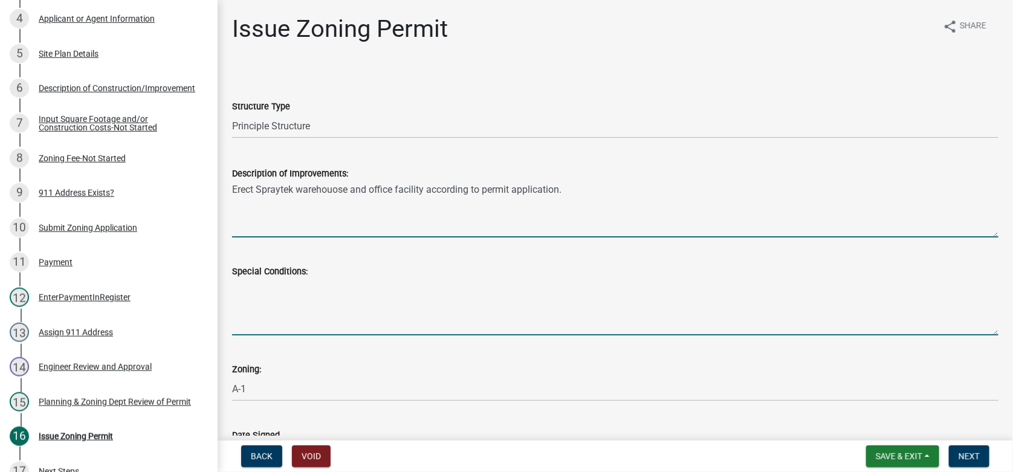
click at [286, 288] on textarea "Special Conditions:" at bounding box center [615, 307] width 766 height 57
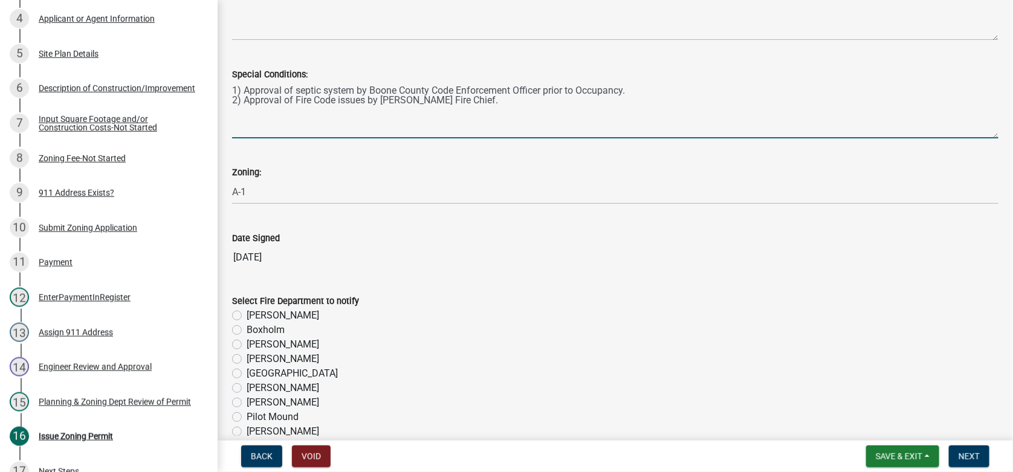
scroll to position [241, 0]
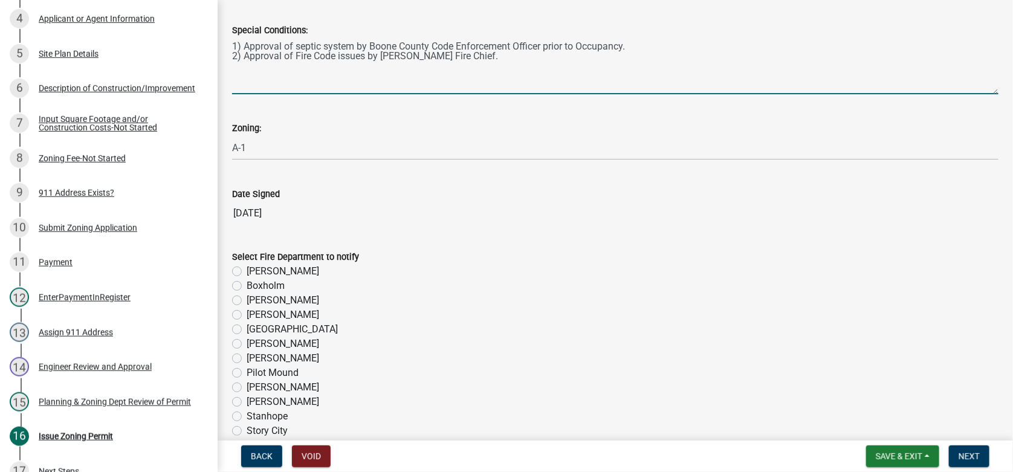
type textarea "1) Approval of septic system by Boone County Code Enforcement Officer prior to …"
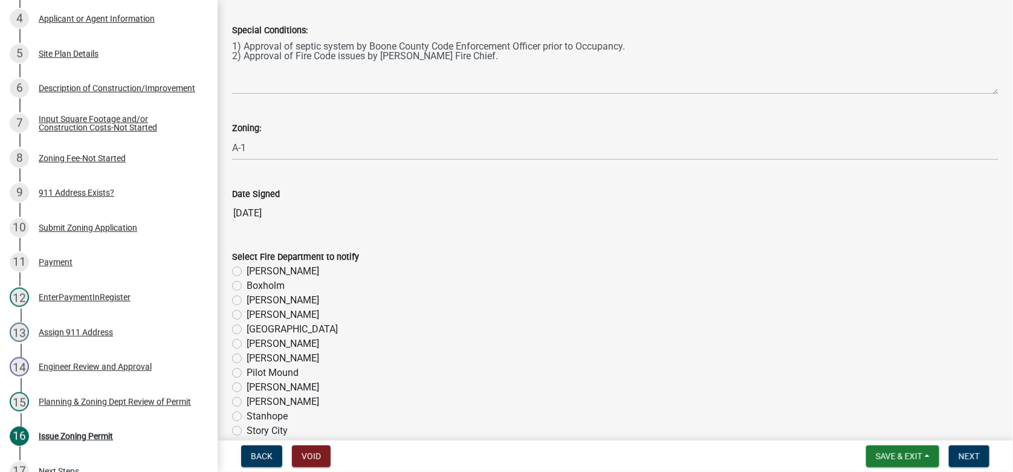
click at [247, 271] on label "[PERSON_NAME]" at bounding box center [283, 271] width 73 height 15
click at [247, 271] on input "[PERSON_NAME]" at bounding box center [251, 268] width 8 height 8
radio input "true"
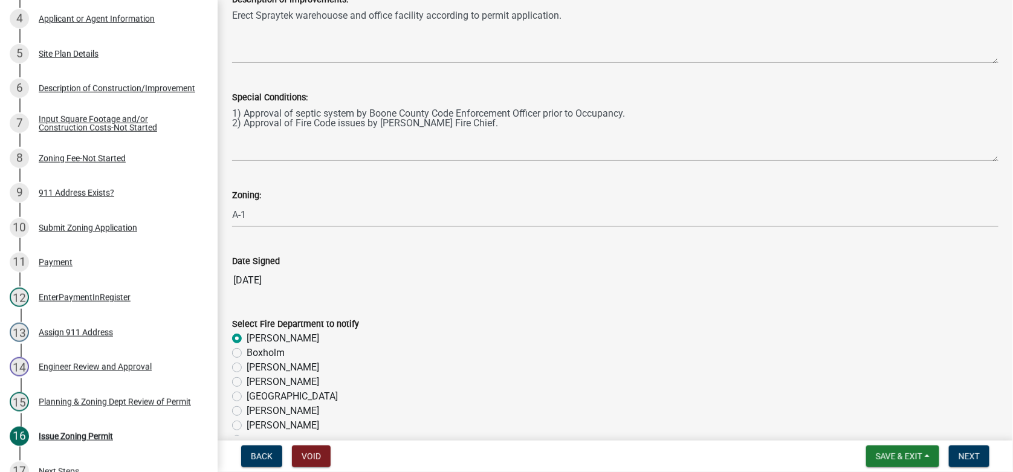
scroll to position [60, 0]
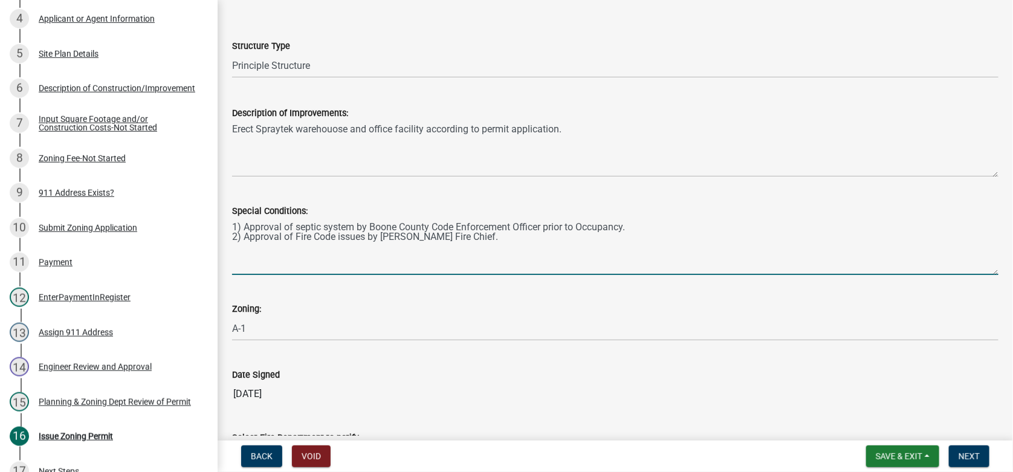
click at [294, 236] on textarea "1) Approval of septic system by Boone County Code Enforcement Officer prior to …" at bounding box center [615, 246] width 766 height 57
type textarea "1) Approval of septic system by Boone County Code Enforcement Officer prior to …"
click at [961, 457] on span "Next" at bounding box center [969, 456] width 21 height 10
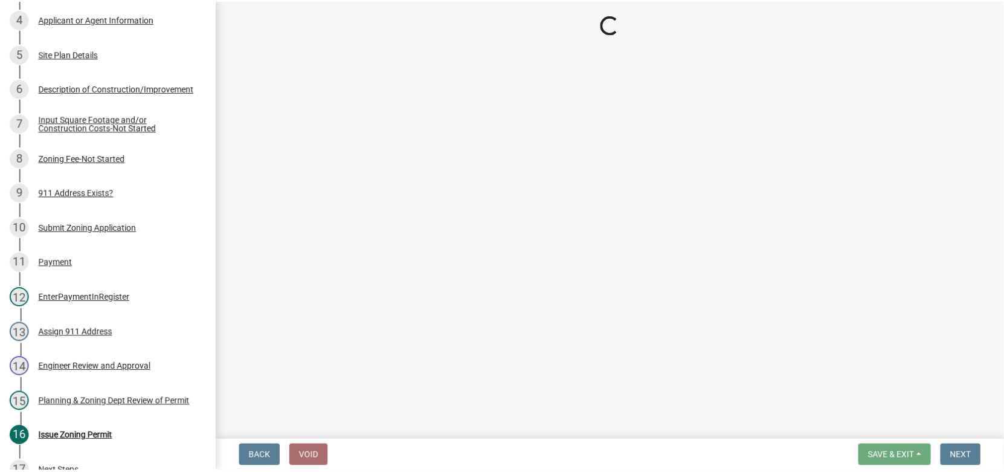
scroll to position [441, 0]
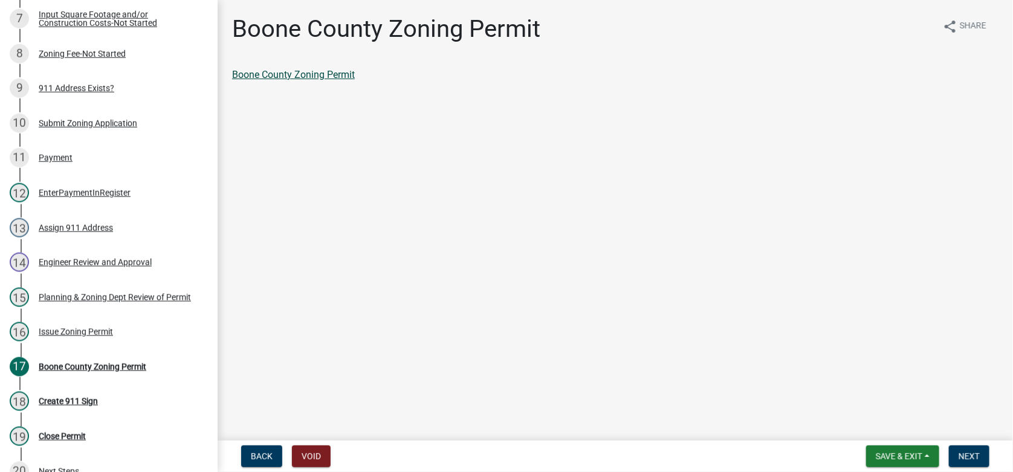
click at [308, 74] on link "Boone County Zoning Permit" at bounding box center [293, 74] width 123 height 11
click at [77, 334] on div "Issue Zoning Permit" at bounding box center [76, 332] width 74 height 8
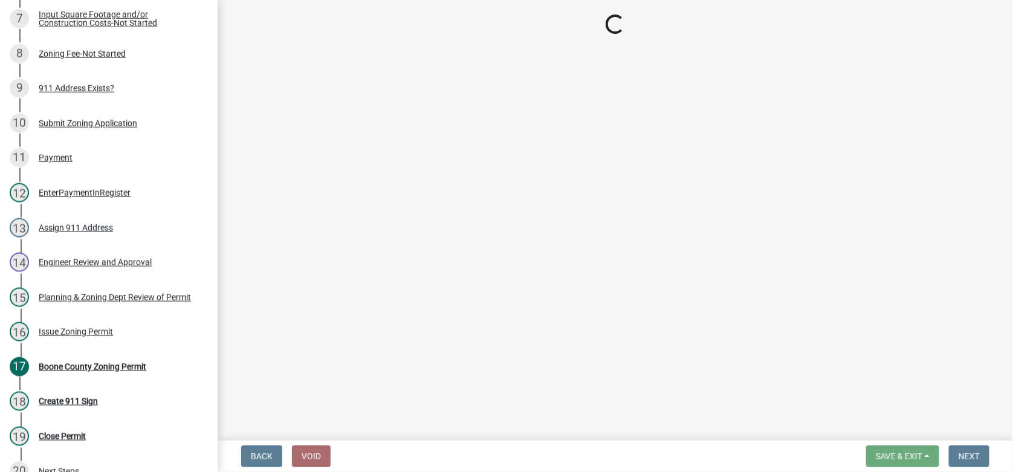
select select "7cfeee7c-c4b6-409b-9625-0a76c32315b4"
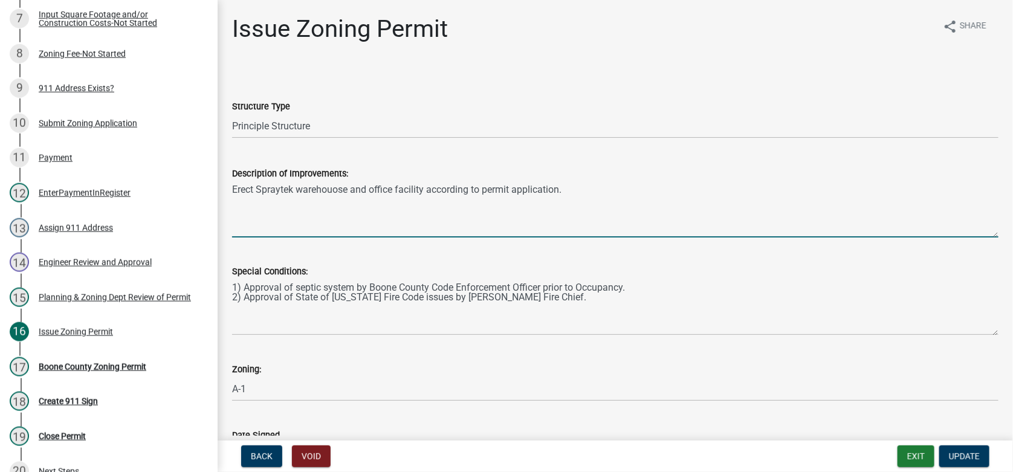
click at [332, 187] on textarea "Erect Spraytek warehouose and office facility according to permit application." at bounding box center [615, 209] width 766 height 57
click at [571, 181] on textarea "Erect Spraytek warehouse and office facility according to permit application." at bounding box center [615, 209] width 766 height 57
type textarea "Erect Spraytek warehouse and office facility according to permit application."
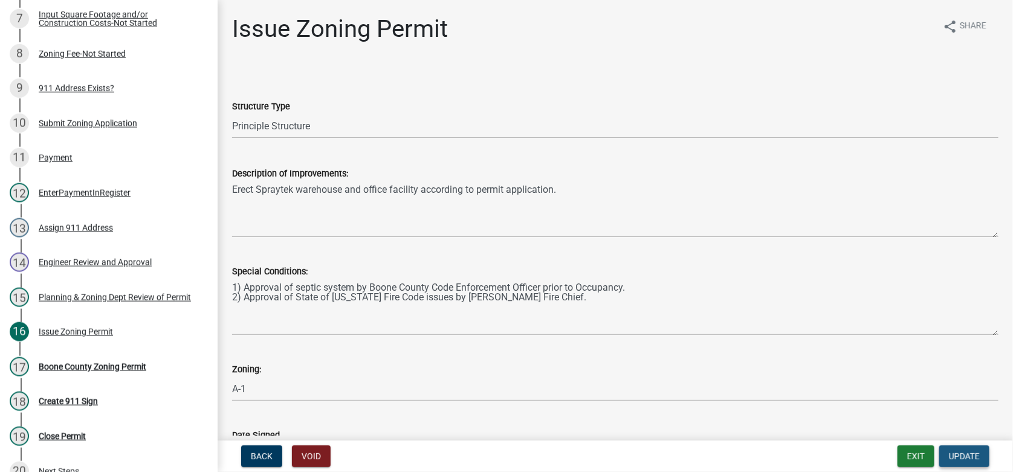
click at [965, 462] on button "Update" at bounding box center [964, 456] width 50 height 22
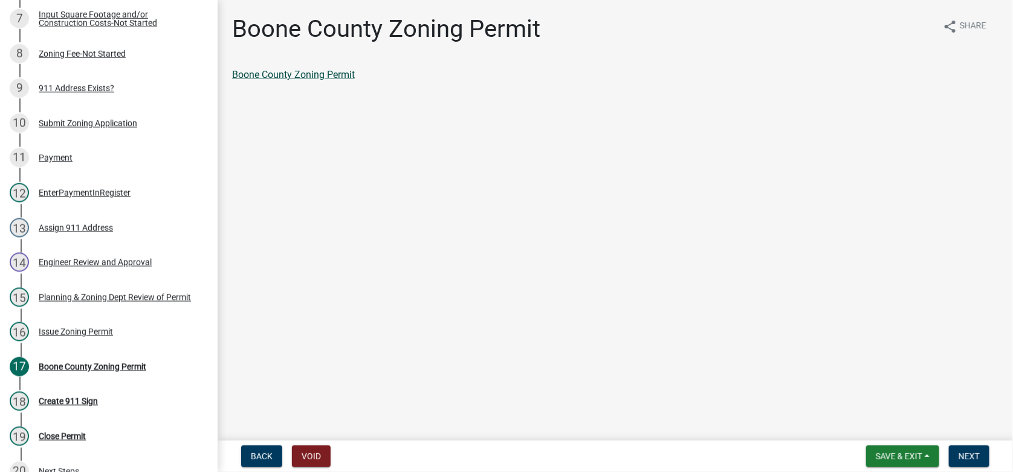
click at [308, 70] on link "Boone County Zoning Permit" at bounding box center [293, 74] width 123 height 11
click at [70, 329] on div "Issue Zoning Permit" at bounding box center [76, 332] width 74 height 8
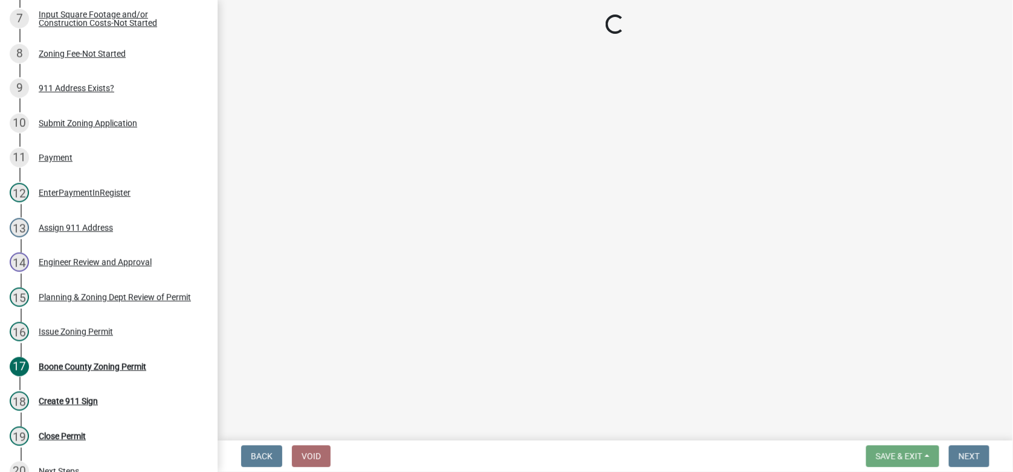
select select "7cfeee7c-c4b6-409b-9625-0a76c32315b4"
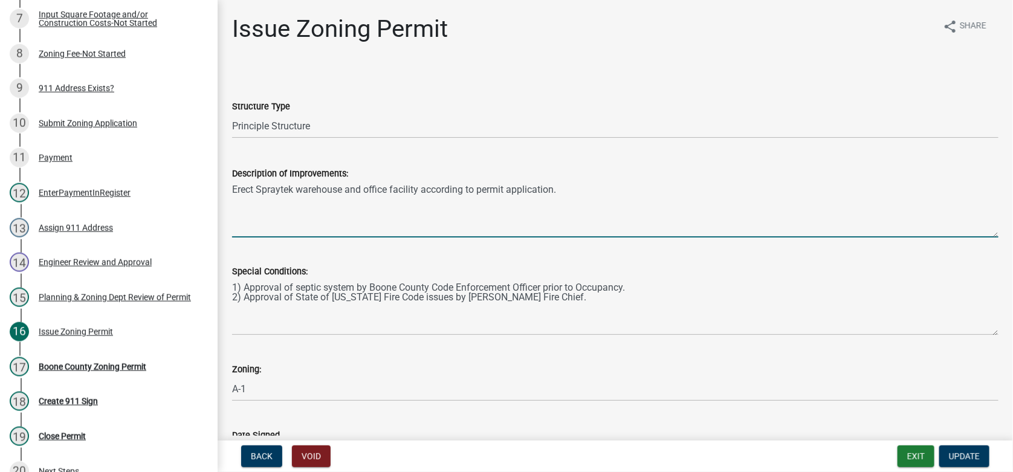
drag, startPoint x: 289, startPoint y: 189, endPoint x: 297, endPoint y: 192, distance: 8.4
click at [289, 189] on textarea "Erect Spraytek warehouse and office facility according to permit application." at bounding box center [615, 209] width 766 height 57
type textarea "Erect Spraytec warehouse and office facility according to permit application."
click at [953, 452] on span "Update" at bounding box center [964, 456] width 31 height 10
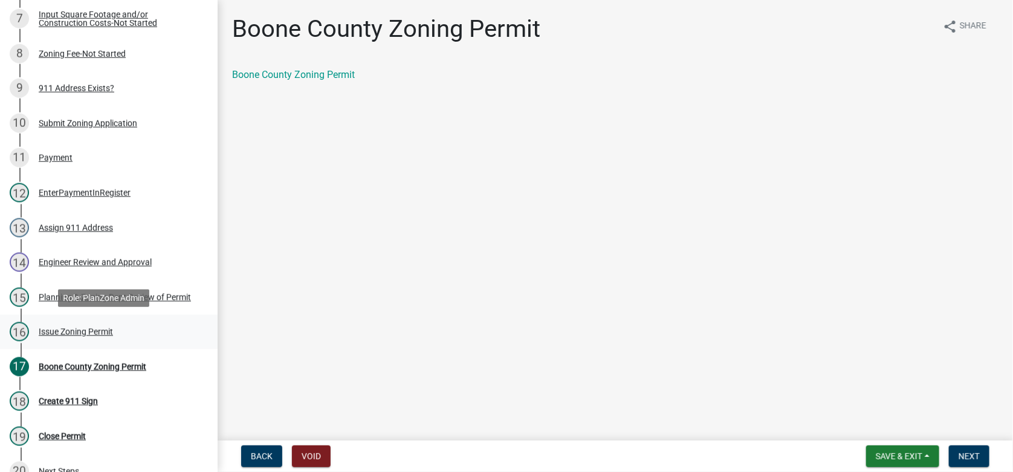
click at [61, 329] on div "Issue Zoning Permit" at bounding box center [76, 332] width 74 height 8
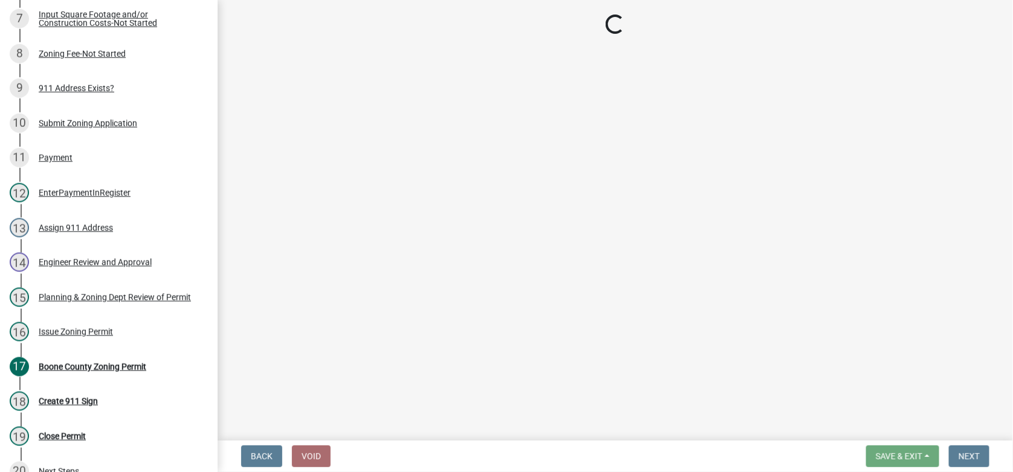
select select "7cfeee7c-c4b6-409b-9625-0a76c32315b4"
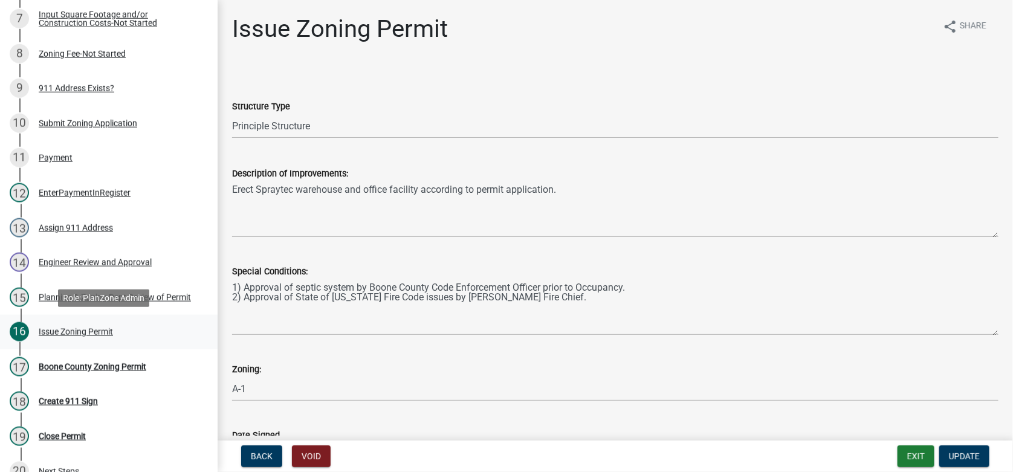
click at [69, 332] on div "Issue Zoning Permit" at bounding box center [76, 332] width 74 height 8
click at [103, 367] on div "Boone County Zoning Permit" at bounding box center [93, 367] width 108 height 8
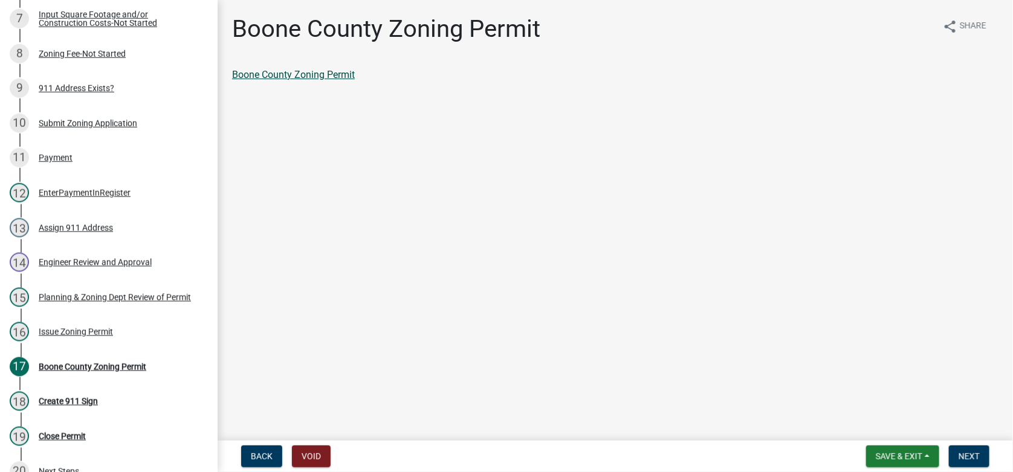
drag, startPoint x: 303, startPoint y: 66, endPoint x: 302, endPoint y: 77, distance: 10.9
click at [302, 66] on div "Boone County Zoning Permit share Share Boone County Zoning Permit" at bounding box center [615, 59] width 784 height 88
click at [300, 76] on link "Boone County Zoning Permit" at bounding box center [293, 74] width 123 height 11
click at [969, 455] on span "Next" at bounding box center [969, 456] width 21 height 10
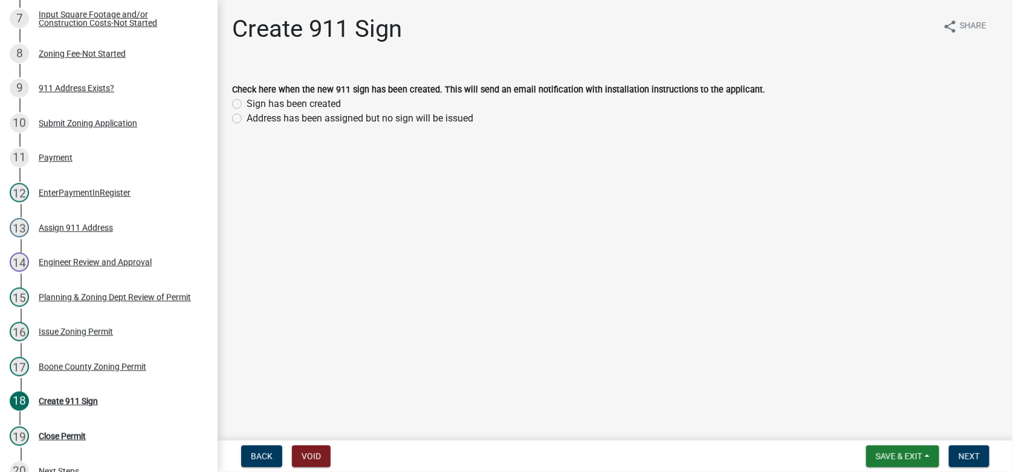
click at [247, 102] on label "Sign has been created" at bounding box center [294, 104] width 94 height 15
click at [247, 102] on input "Sign has been created" at bounding box center [251, 101] width 8 height 8
radio input "true"
click at [971, 445] on button "Next" at bounding box center [969, 456] width 40 height 22
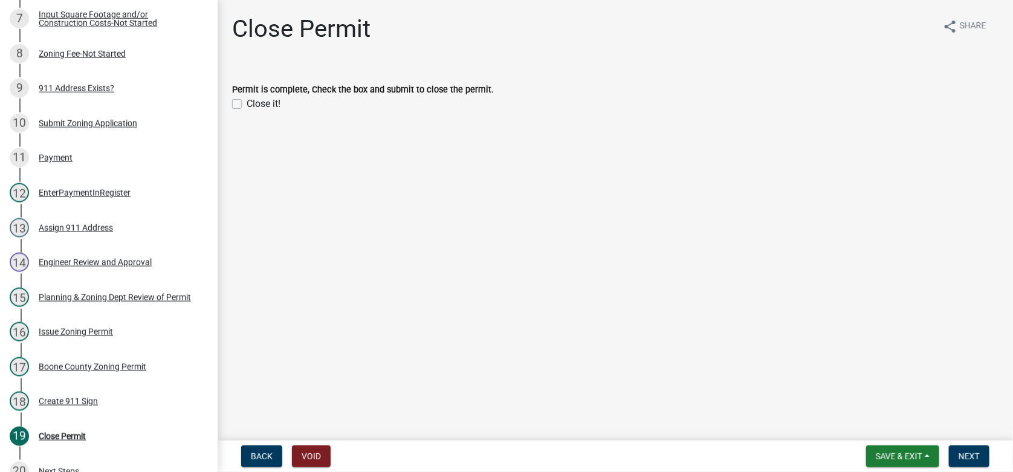
click at [247, 106] on label "Close it!" at bounding box center [264, 104] width 34 height 15
click at [247, 105] on input "Close it!" at bounding box center [251, 101] width 8 height 8
checkbox input "true"
click at [969, 452] on span "Next" at bounding box center [969, 456] width 21 height 10
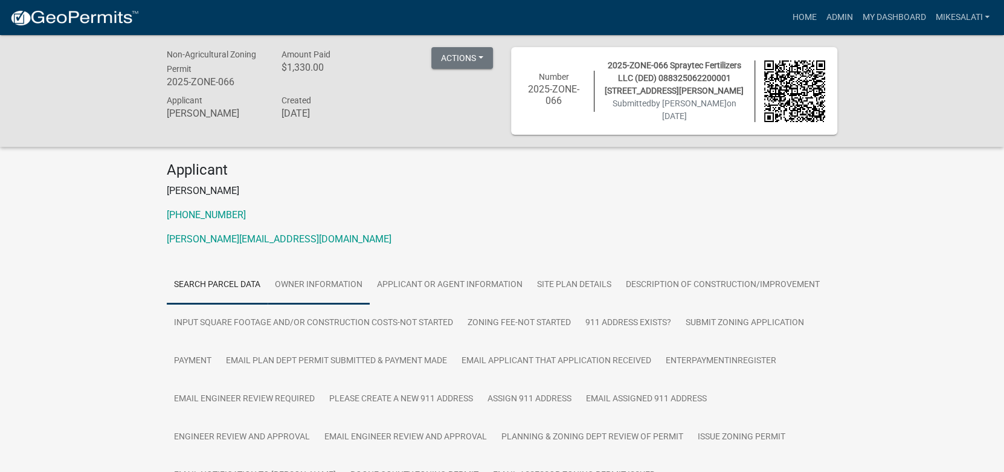
click at [330, 279] on link "Owner Information" at bounding box center [319, 285] width 102 height 39
click at [340, 282] on link "Owner Information" at bounding box center [319, 285] width 102 height 39
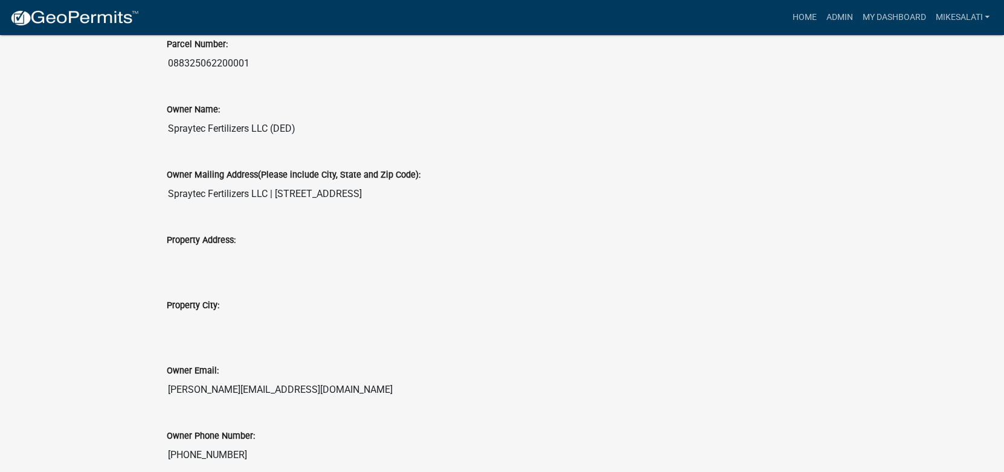
scroll to position [604, 0]
click at [833, 18] on link "Admin" at bounding box center [839, 17] width 36 height 23
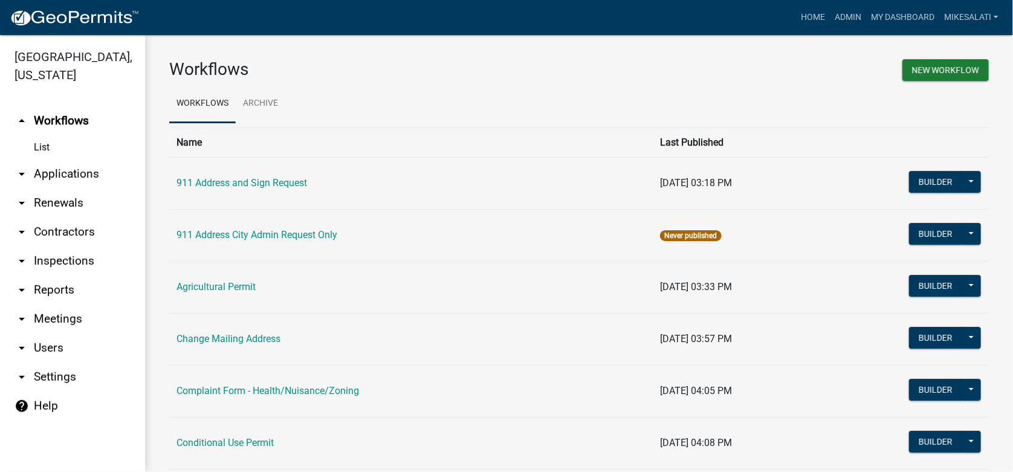
click at [54, 160] on link "arrow_drop_down Applications" at bounding box center [72, 174] width 145 height 29
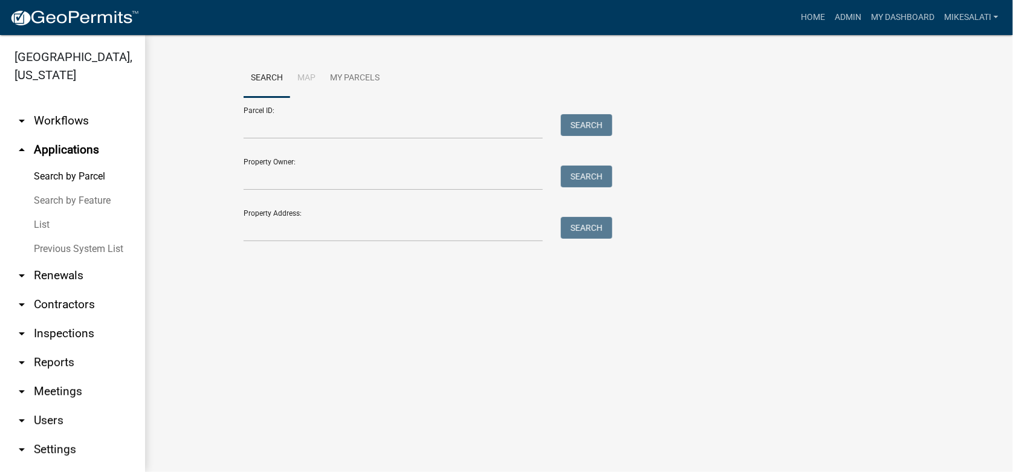
click at [42, 213] on link "List" at bounding box center [72, 225] width 145 height 24
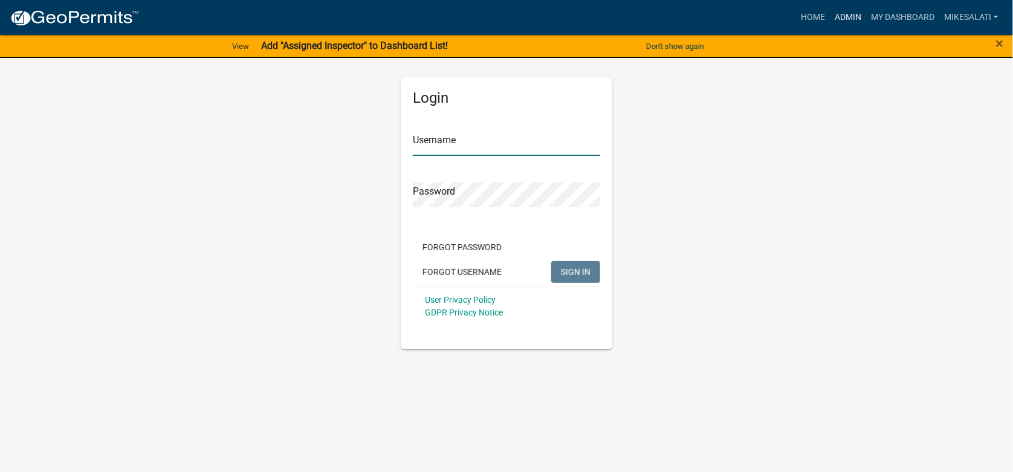
type input "MikeSalati"
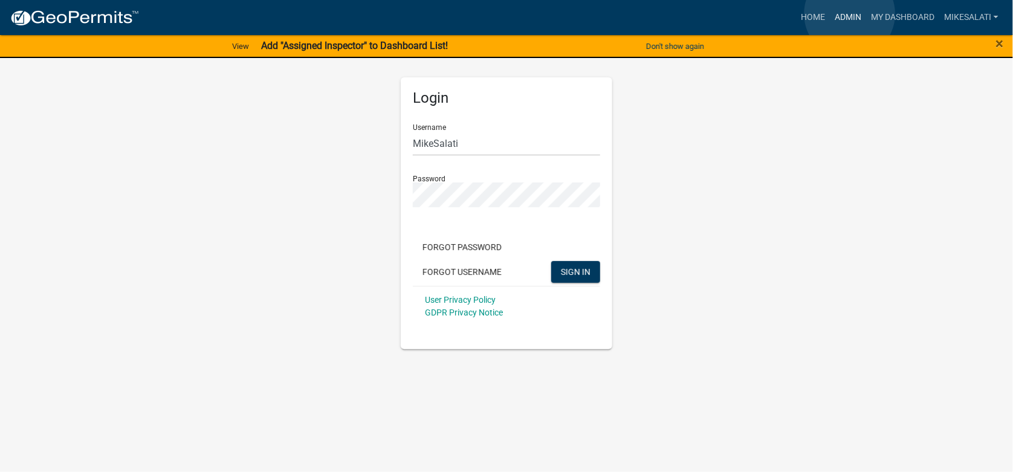
click at [850, 14] on link "Admin" at bounding box center [848, 17] width 36 height 23
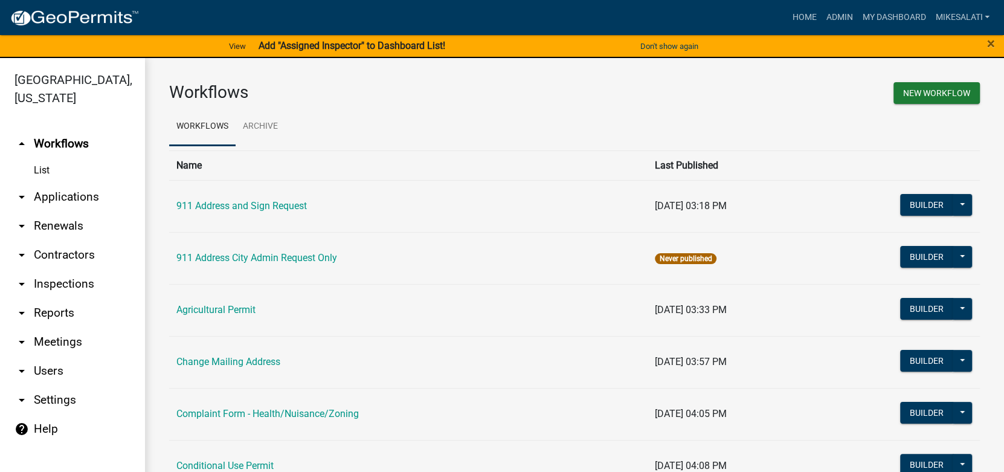
click at [53, 183] on link "arrow_drop_down Applications" at bounding box center [72, 197] width 145 height 29
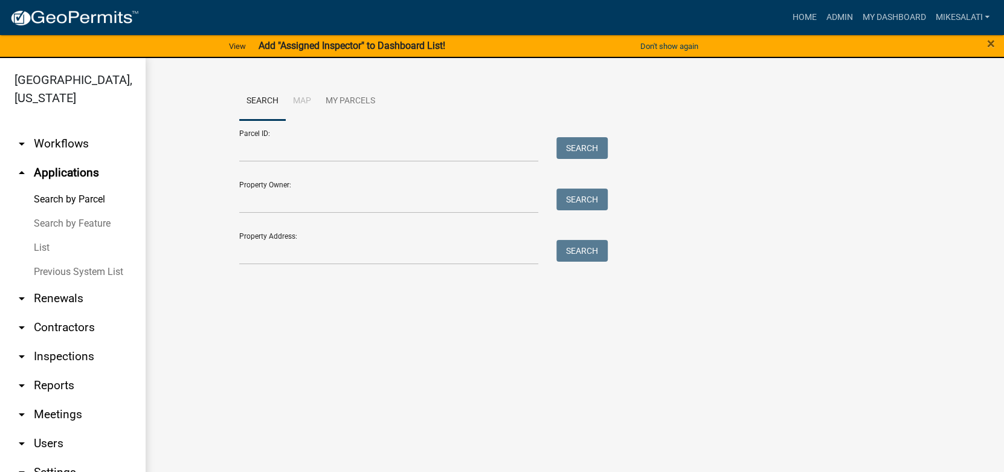
click at [42, 236] on link "List" at bounding box center [72, 248] width 145 height 24
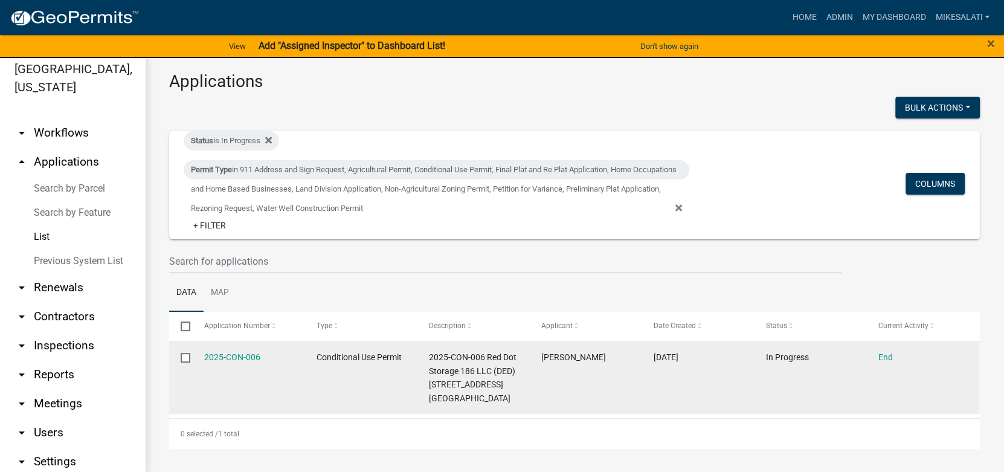
scroll to position [14, 0]
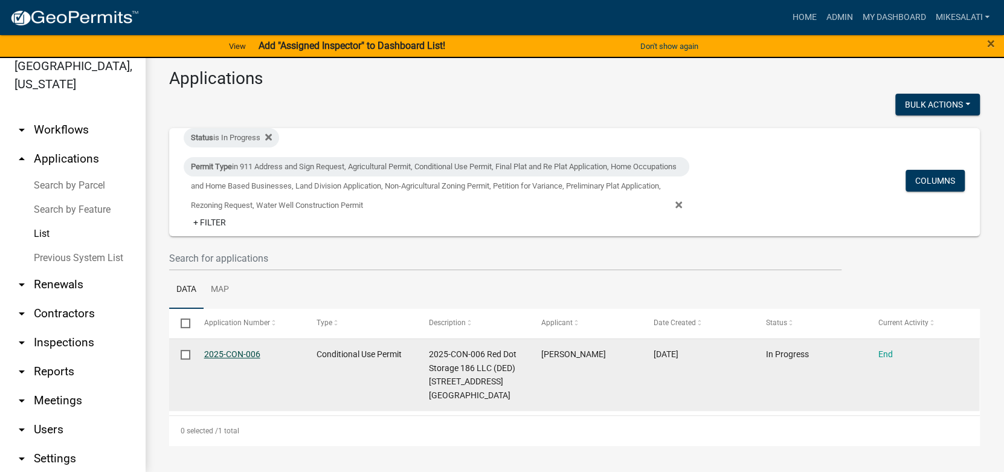
click at [225, 350] on link "2025-CON-006" at bounding box center [232, 354] width 56 height 10
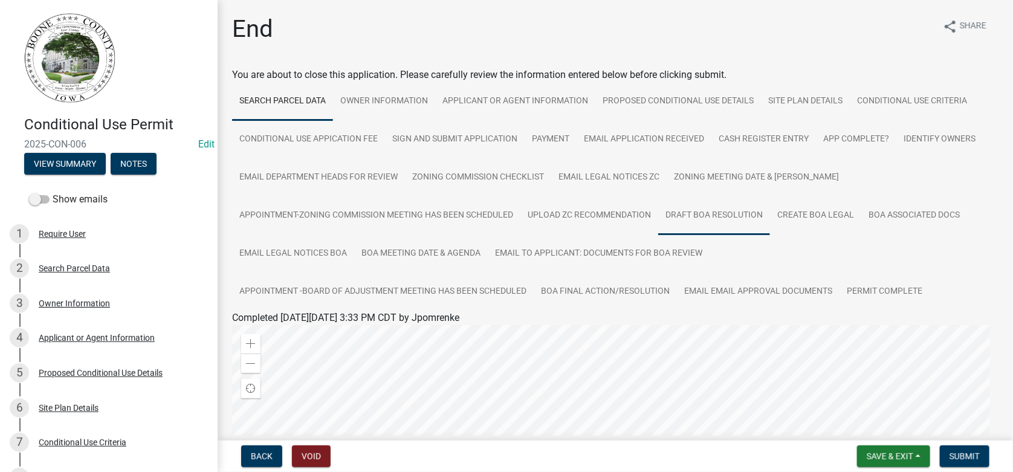
click at [716, 212] on link "Draft BOA Resolution" at bounding box center [714, 215] width 112 height 39
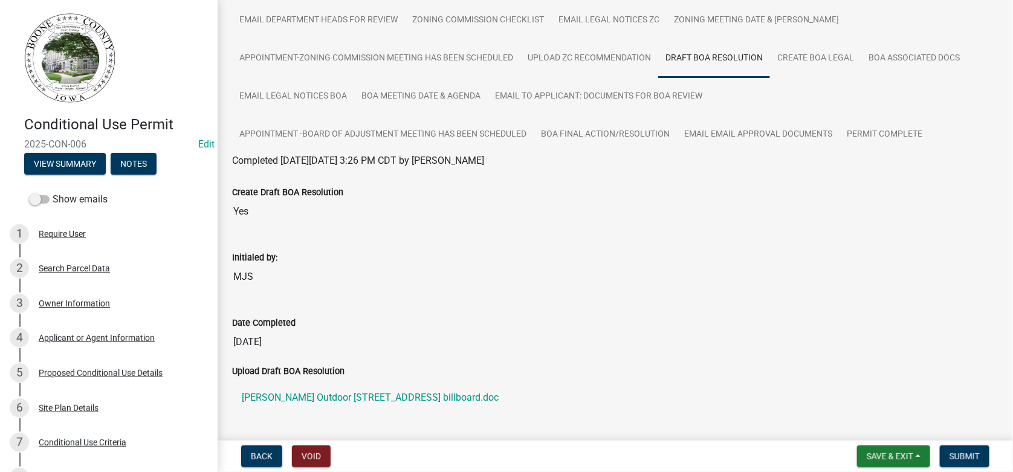
scroll to position [207, 0]
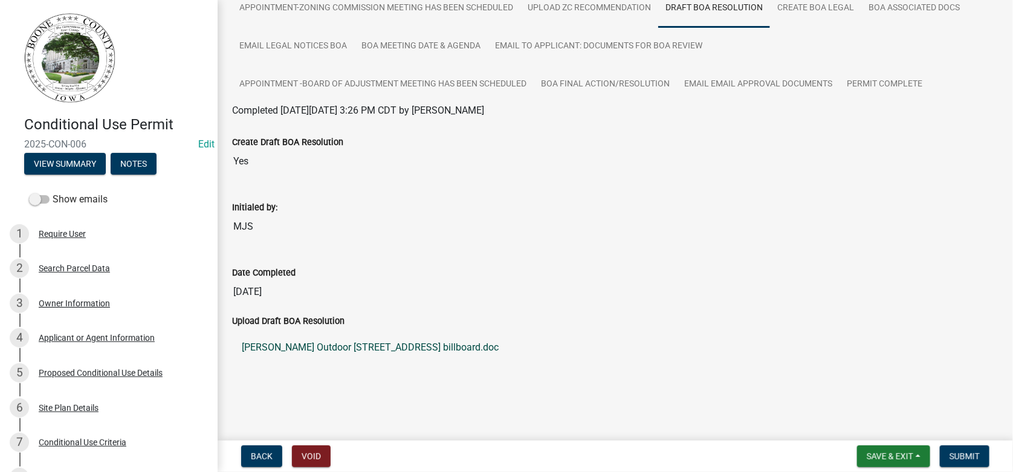
click at [348, 346] on link "[PERSON_NAME] Outdoor [STREET_ADDRESS] billboard.doc" at bounding box center [615, 347] width 766 height 29
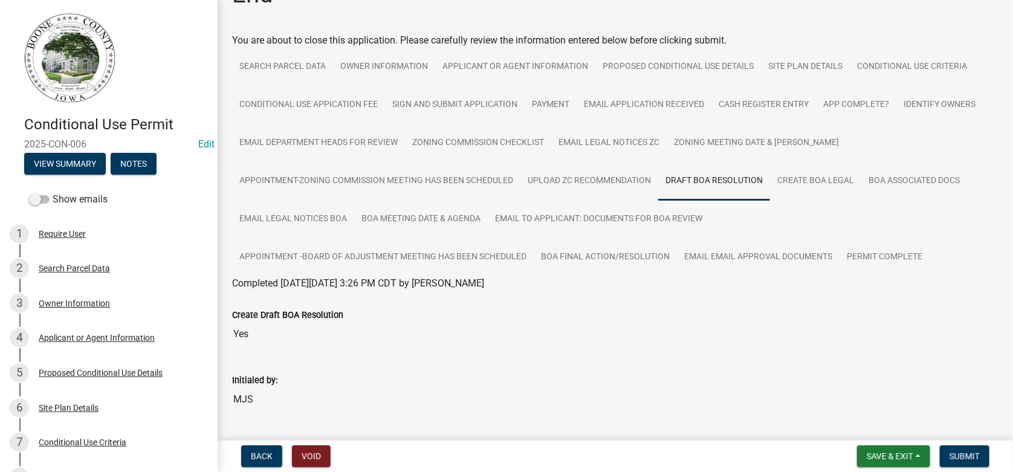
scroll to position [0, 0]
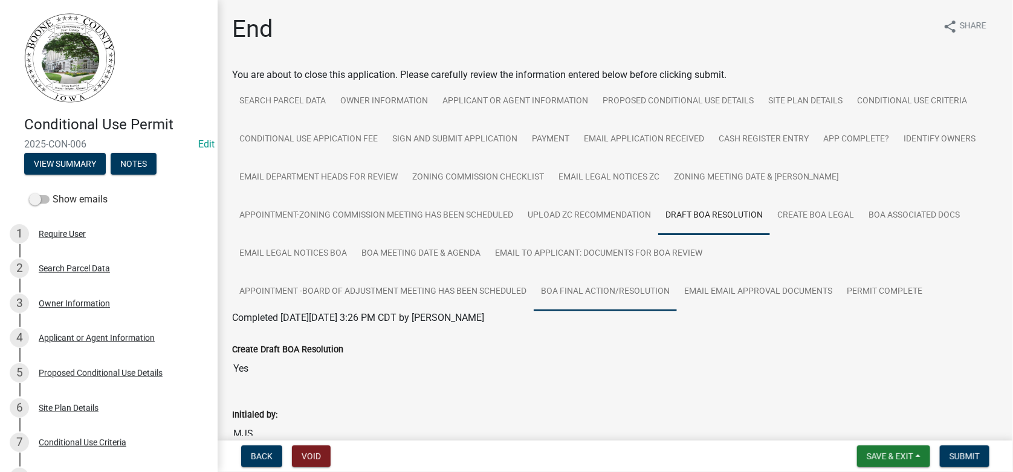
click at [579, 284] on link "BOA Final Action/Resolution" at bounding box center [605, 292] width 143 height 39
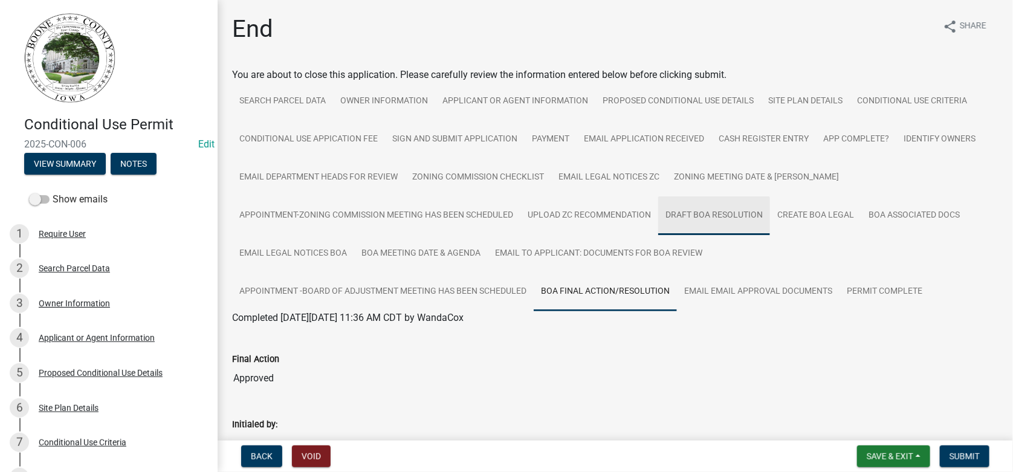
click at [716, 209] on link "Draft BOA Resolution" at bounding box center [714, 215] width 112 height 39
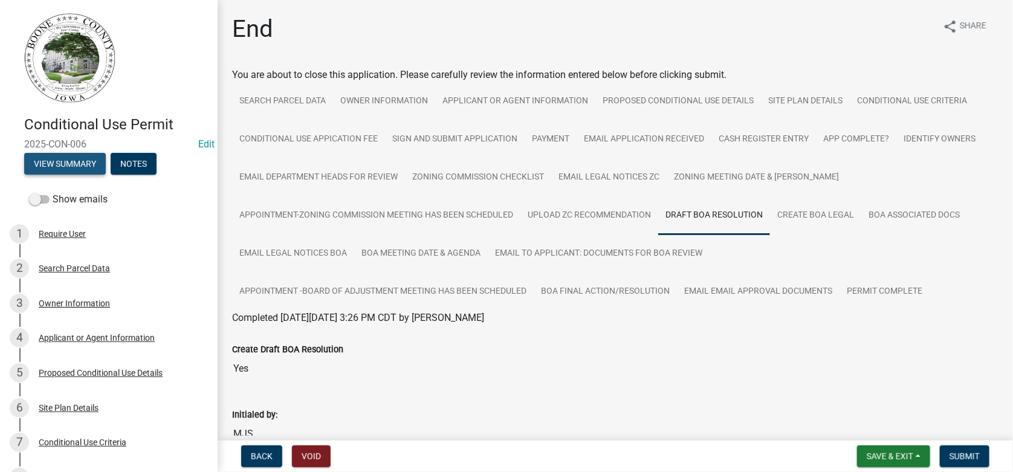
click at [51, 160] on button "View Summary" at bounding box center [65, 164] width 82 height 22
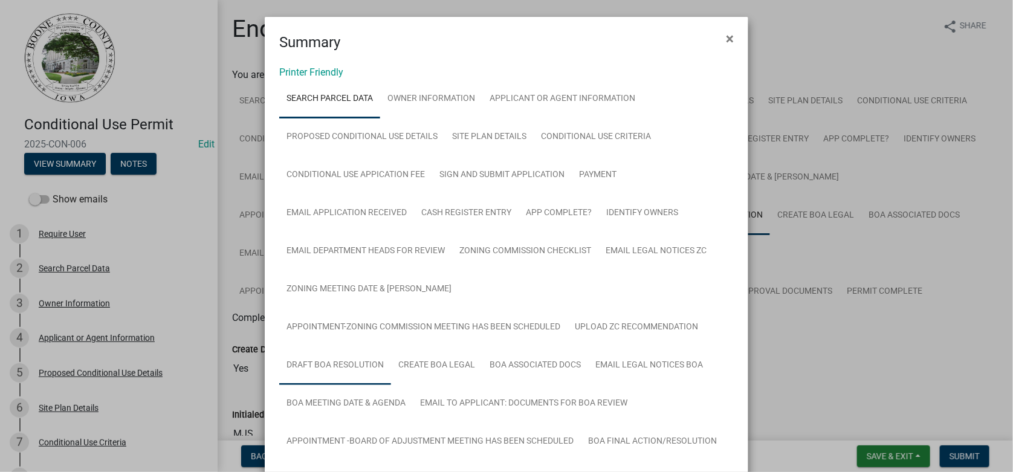
click at [391, 346] on link "Draft BOA Resolution" at bounding box center [335, 365] width 112 height 39
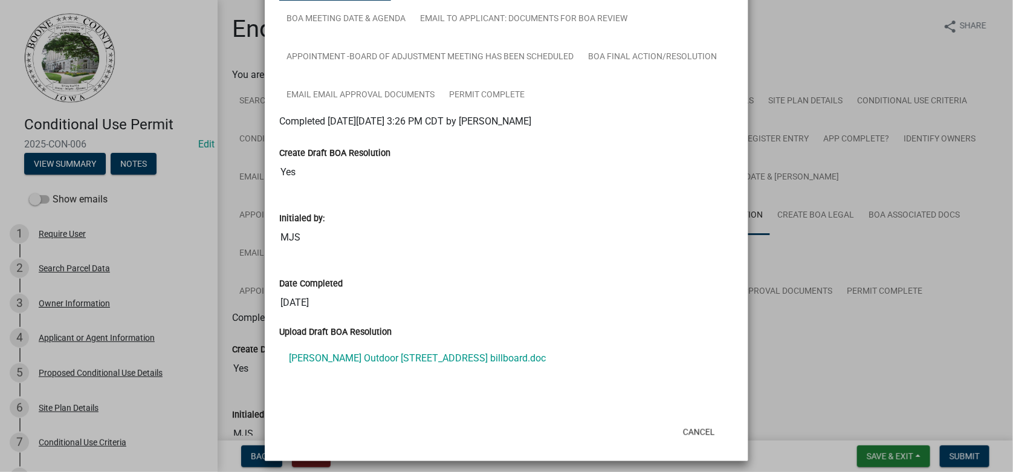
scroll to position [387, 0]
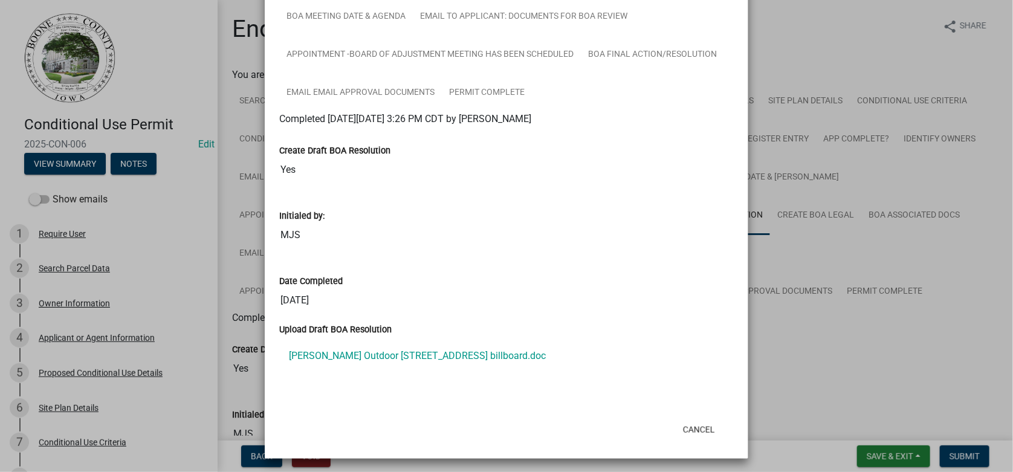
click at [847, 33] on ngb-modal-window "Summary × Printer Friendly Search Parcel Data Owner Information Applicant or Ag…" at bounding box center [506, 236] width 1013 height 472
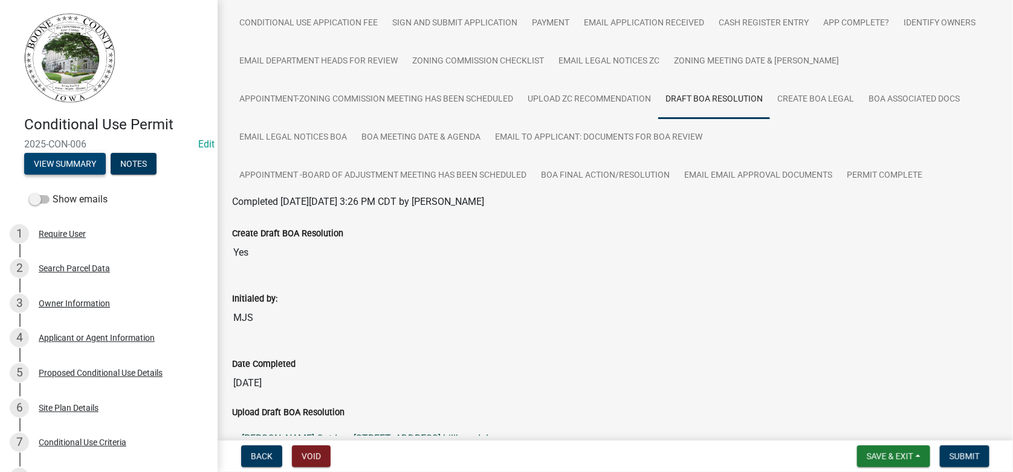
scroll to position [0, 0]
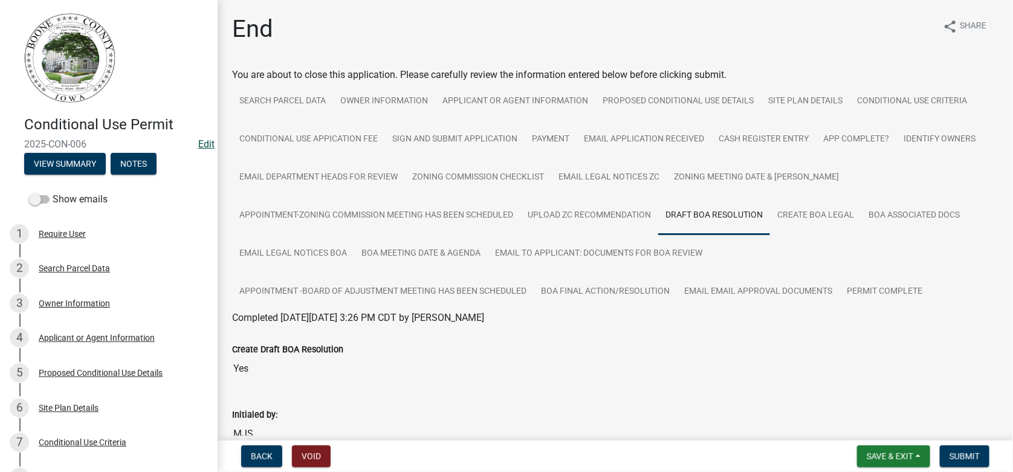
click at [198, 144] on link "Edit" at bounding box center [206, 143] width 16 height 11
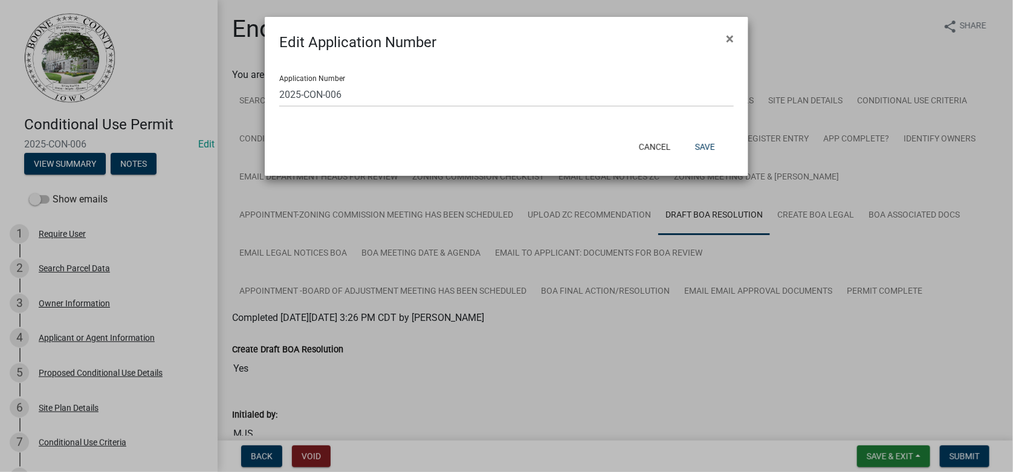
click at [97, 258] on ngb-modal-window "Edit Application Number × Application Number 2025-CON-006 Cancel Save" at bounding box center [506, 236] width 1013 height 472
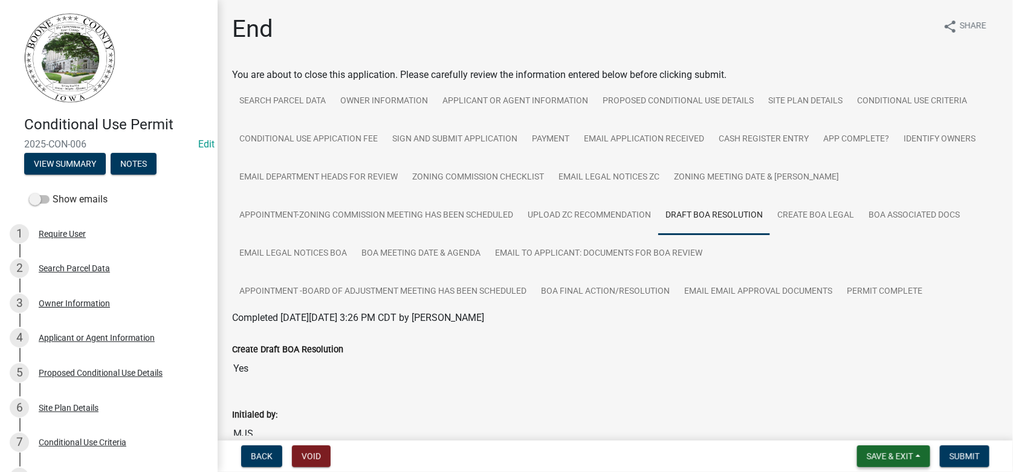
click at [885, 448] on button "Save & Exit" at bounding box center [893, 456] width 73 height 22
click at [716, 390] on div "Initialed by: MJS" at bounding box center [615, 418] width 766 height 56
click at [891, 453] on span "Save & Exit" at bounding box center [890, 456] width 47 height 10
click at [874, 425] on button "Save & Exit" at bounding box center [881, 424] width 97 height 29
